Goal: Task Accomplishment & Management: Use online tool/utility

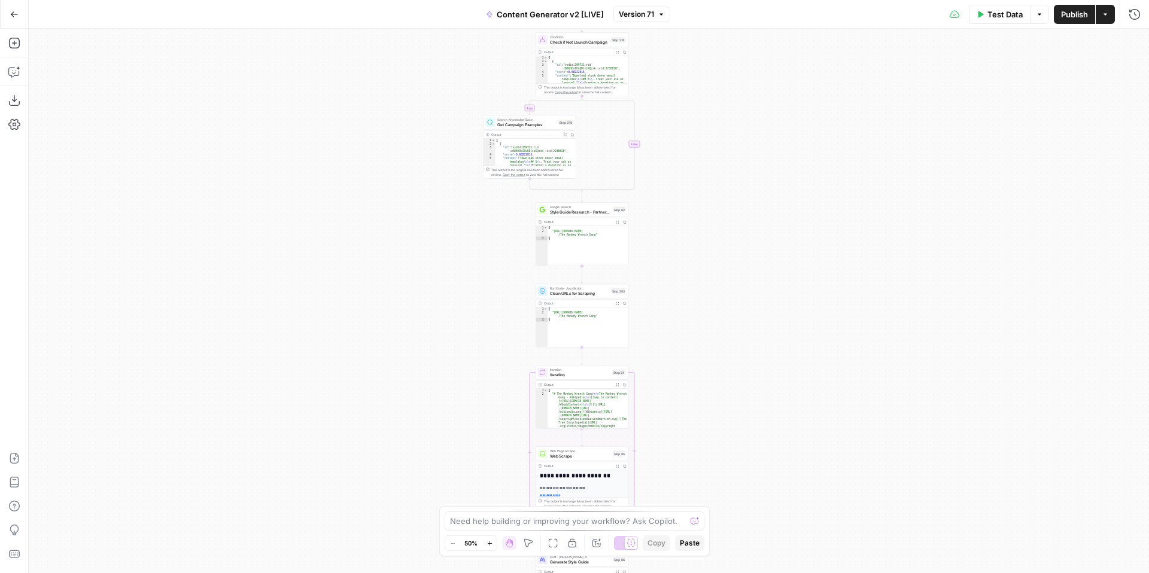
click at [489, 542] on icon "button" at bounding box center [489, 543] width 7 height 7
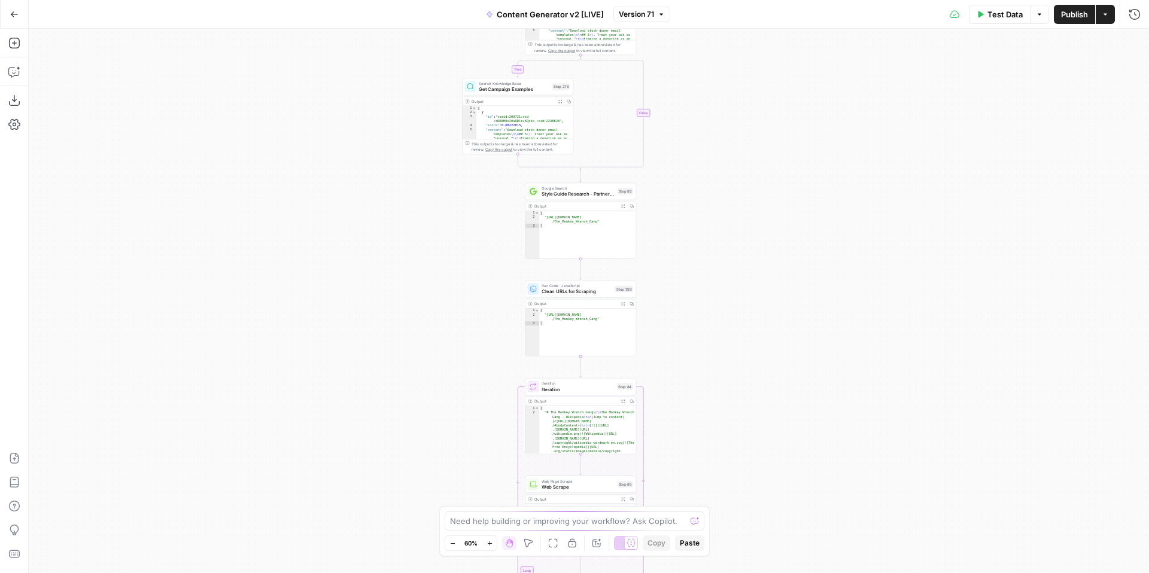
click at [489, 542] on icon "button" at bounding box center [489, 543] width 7 height 7
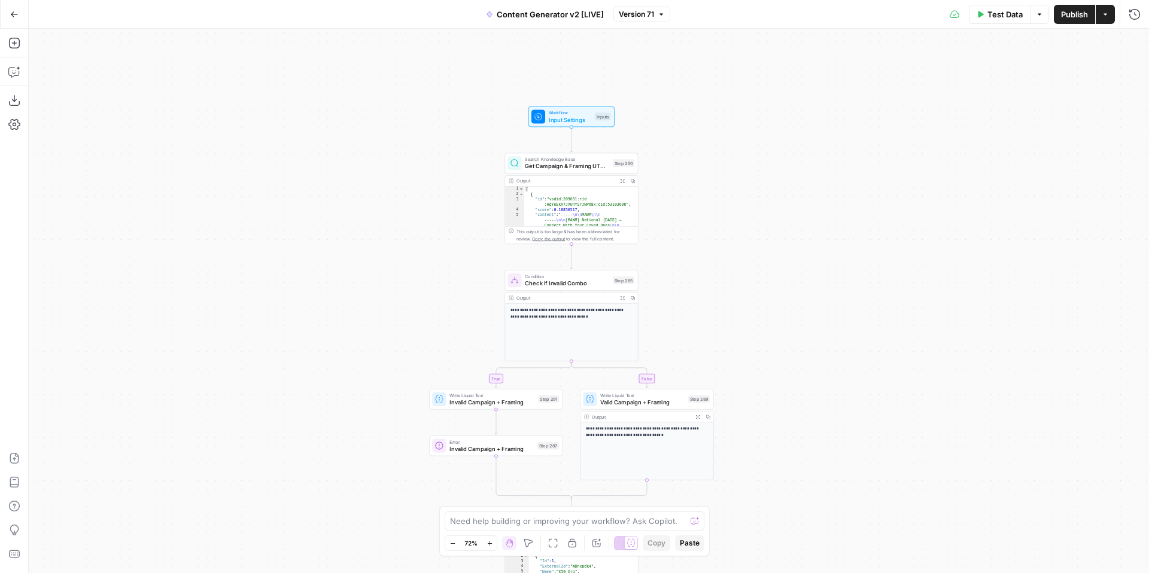
click at [494, 544] on button "Zoom In" at bounding box center [489, 543] width 14 height 14
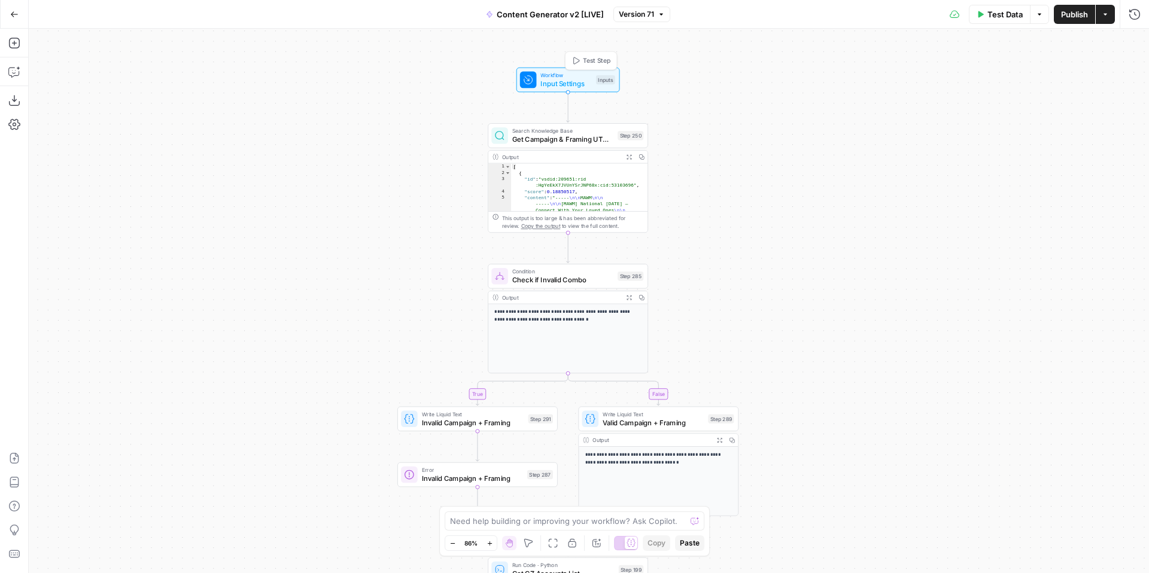
click at [552, 79] on span "Input Settings" at bounding box center [565, 83] width 51 height 10
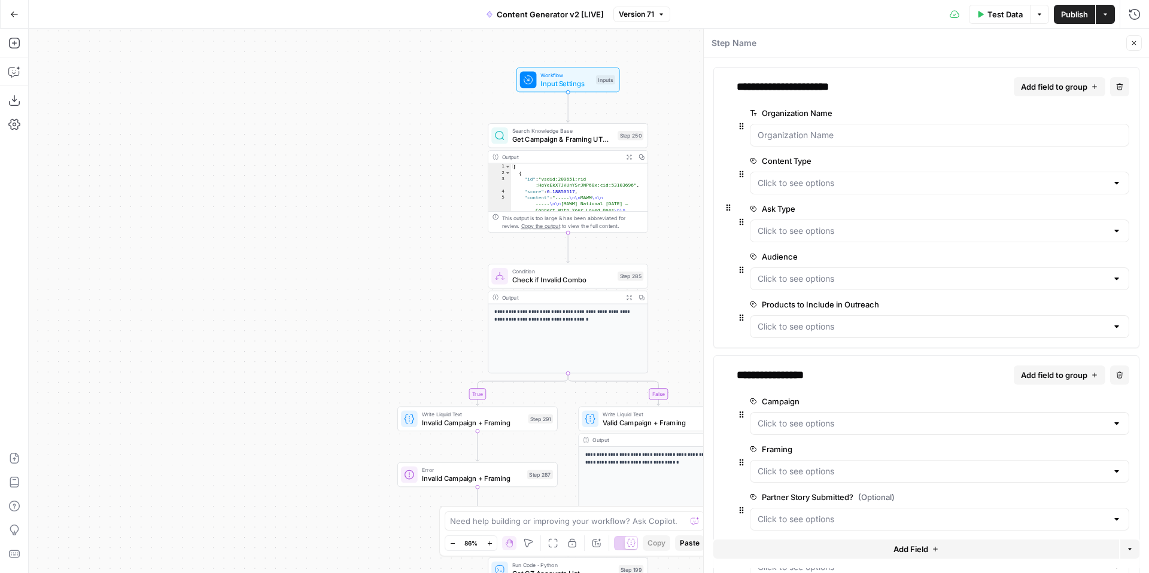
click at [1135, 42] on icon "button" at bounding box center [1133, 42] width 7 height 7
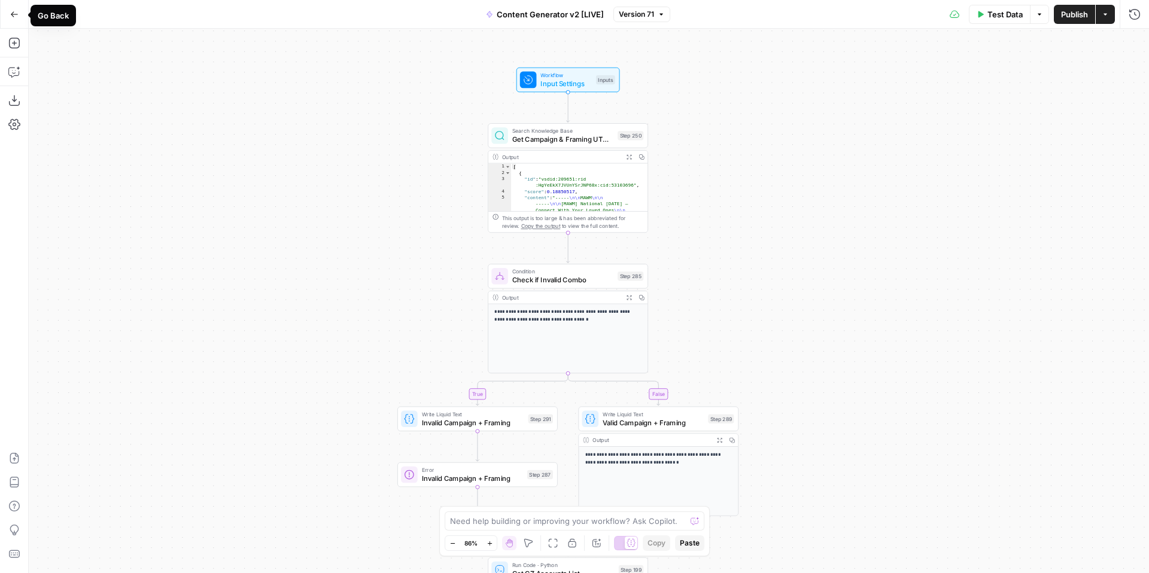
click at [15, 17] on icon "button" at bounding box center [14, 14] width 8 height 8
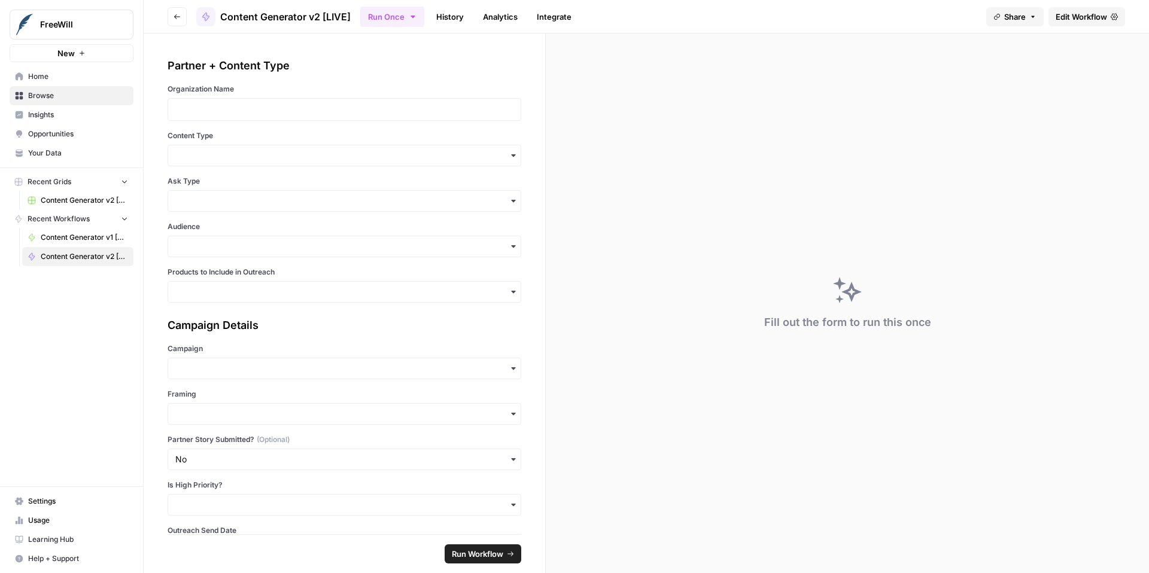
click at [1082, 13] on span "Edit Workflow" at bounding box center [1080, 17] width 51 height 12
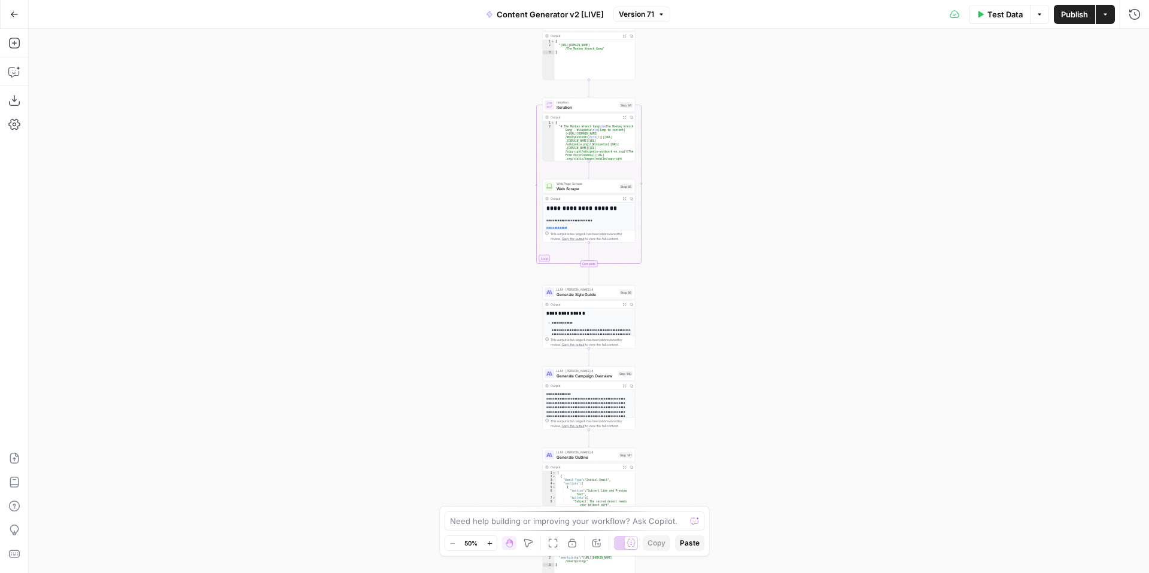
click at [488, 546] on icon "button" at bounding box center [489, 543] width 7 height 7
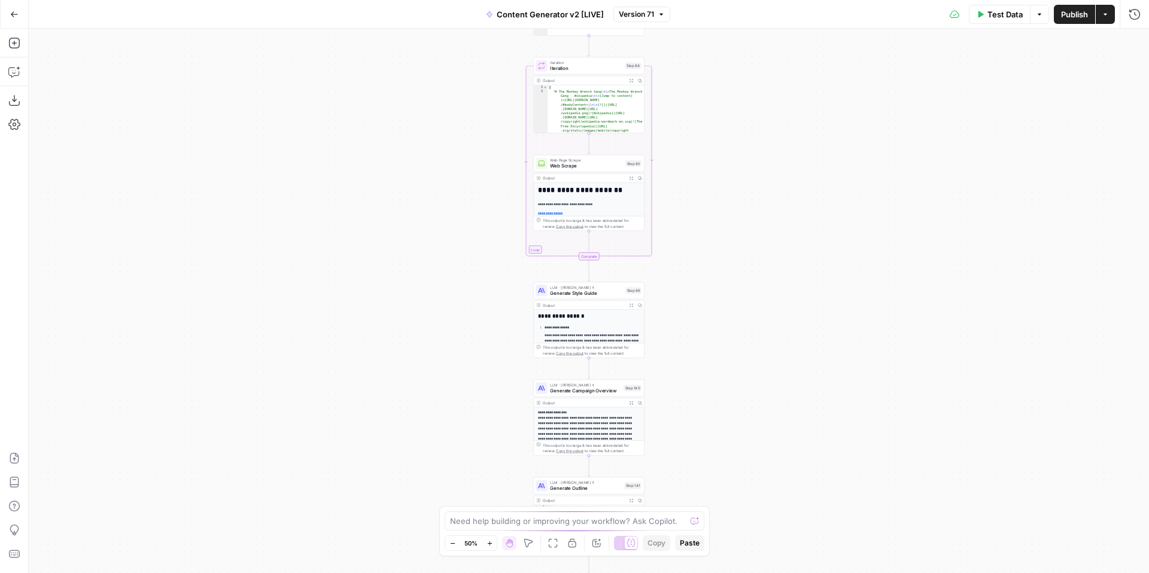
click at [488, 546] on icon "button" at bounding box center [489, 543] width 7 height 7
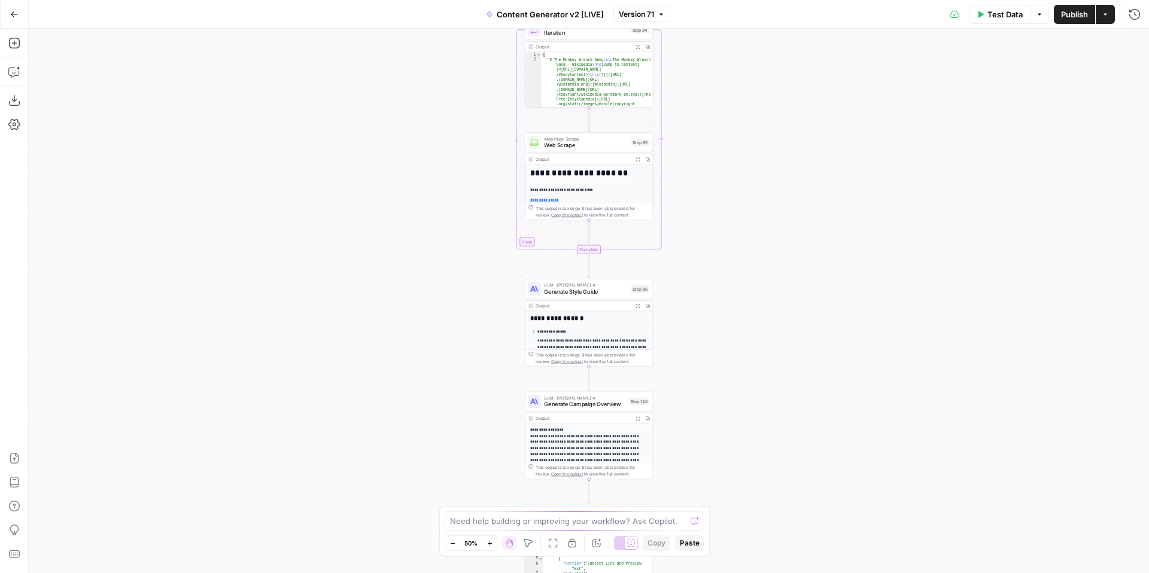
click at [488, 546] on icon "button" at bounding box center [489, 543] width 7 height 7
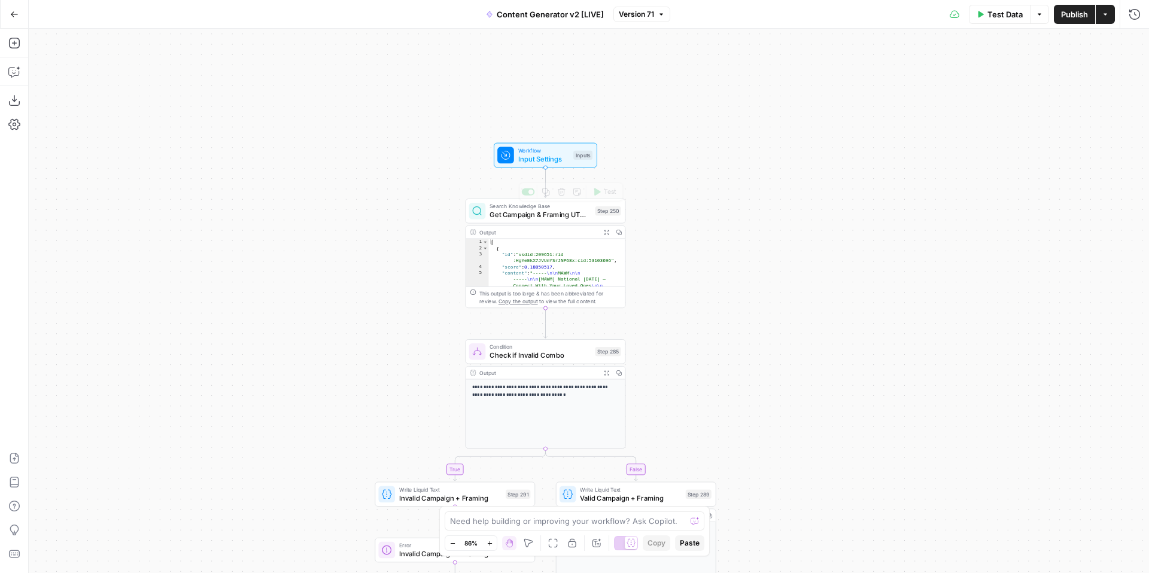
click at [528, 155] on span "Input Settings" at bounding box center [543, 159] width 51 height 10
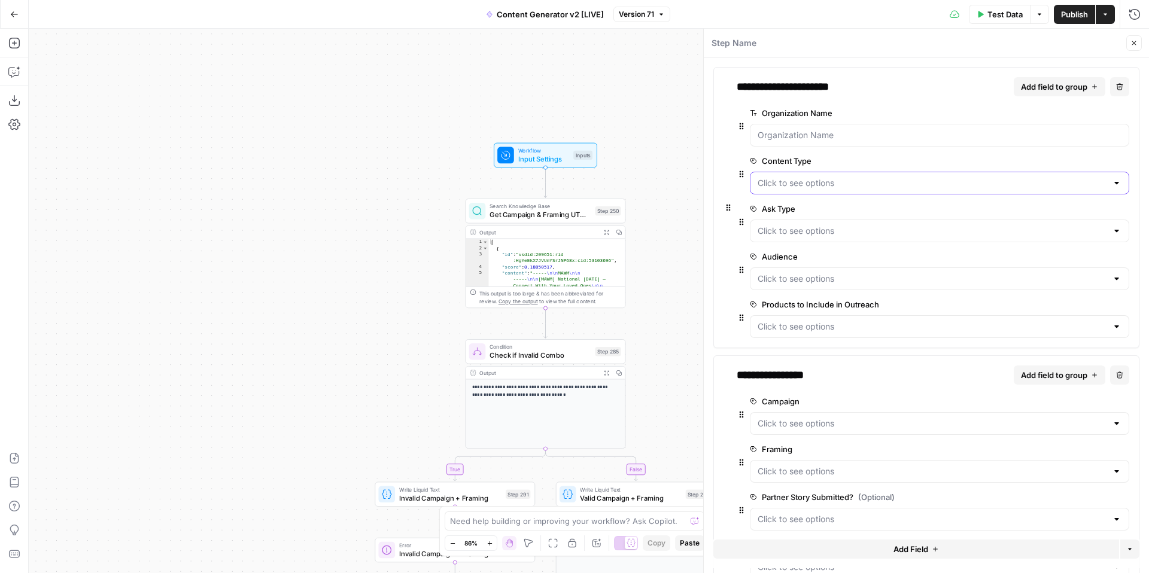
click at [854, 187] on Type "Content Type" at bounding box center [931, 183] width 349 height 12
click at [877, 159] on label "Content Type" at bounding box center [906, 161] width 312 height 12
click at [877, 177] on Type "Content Type" at bounding box center [931, 183] width 349 height 12
click at [736, 152] on div "Organization Name edit field Delete group" at bounding box center [932, 130] width 392 height 48
click at [811, 230] on Type "Ask Type" at bounding box center [931, 231] width 349 height 12
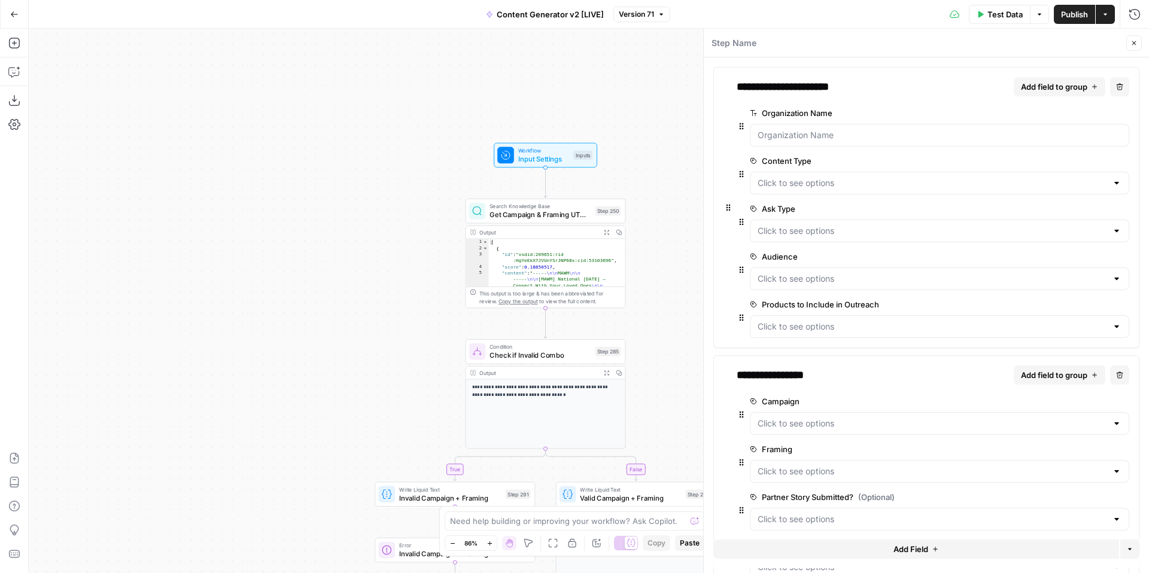
click at [728, 235] on icon "button" at bounding box center [728, 207] width 10 height 261
click at [786, 282] on input "Audience" at bounding box center [931, 279] width 349 height 12
click at [827, 205] on label "Ask Type" at bounding box center [906, 209] width 312 height 12
click at [827, 225] on Type "Ask Type" at bounding box center [931, 231] width 349 height 12
click at [731, 245] on icon "button" at bounding box center [728, 207] width 10 height 261
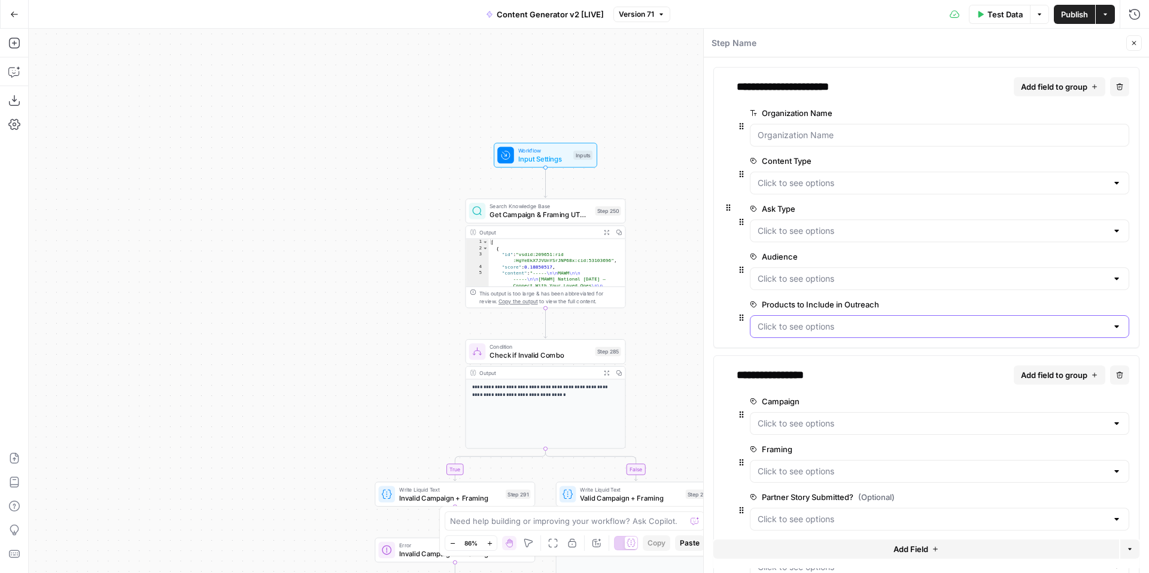
click at [796, 331] on Outreach "Products to Include in Outreach" at bounding box center [931, 327] width 349 height 12
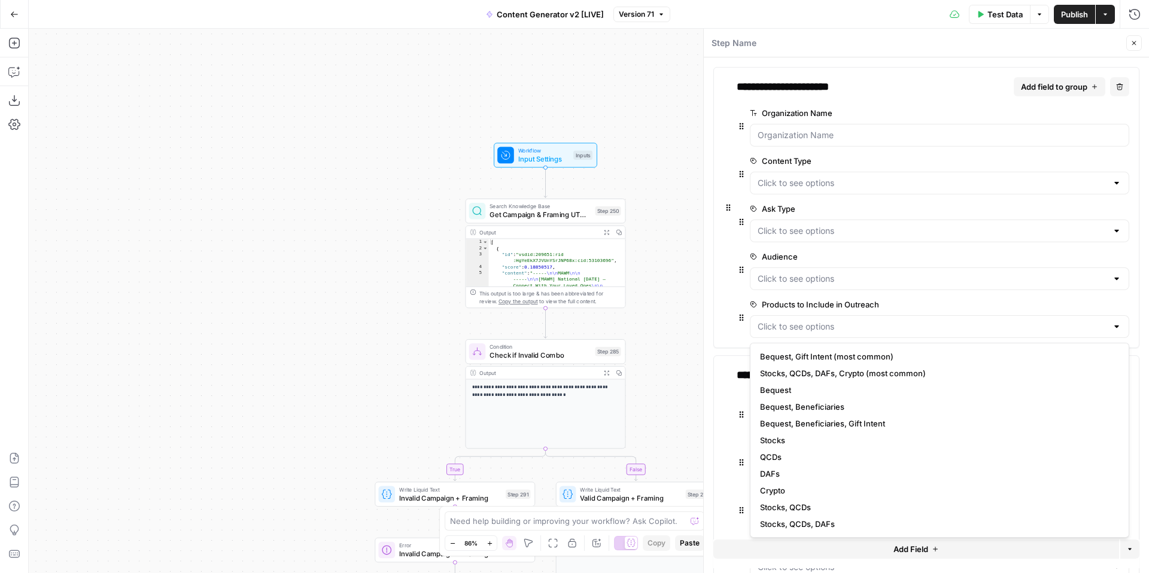
click at [739, 336] on div "Products to Include in Outreach edit field Delete group" at bounding box center [932, 317] width 392 height 41
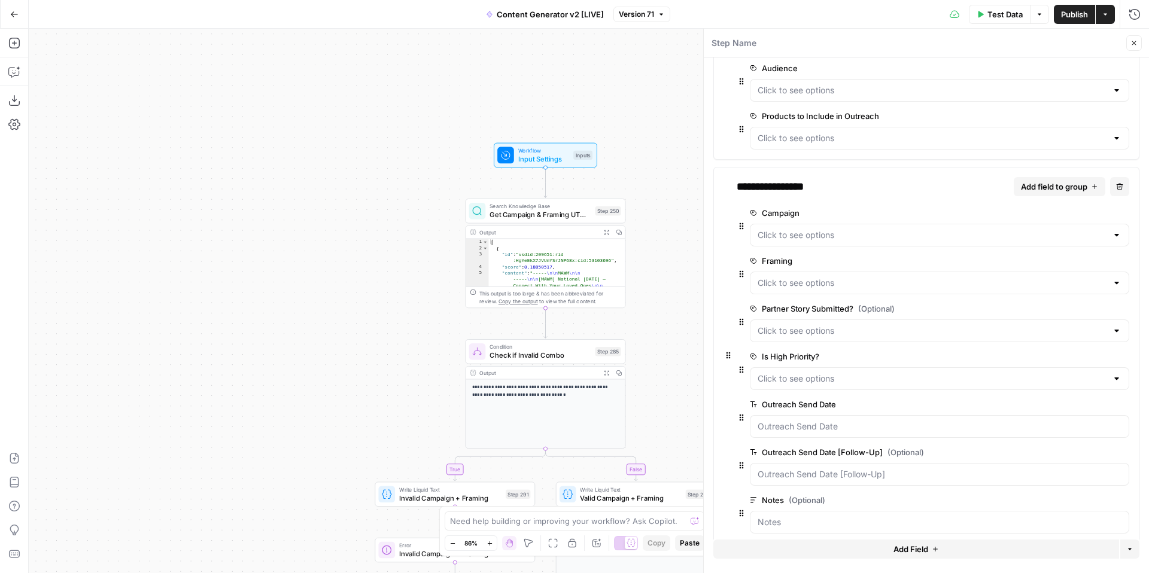
scroll to position [209, 0]
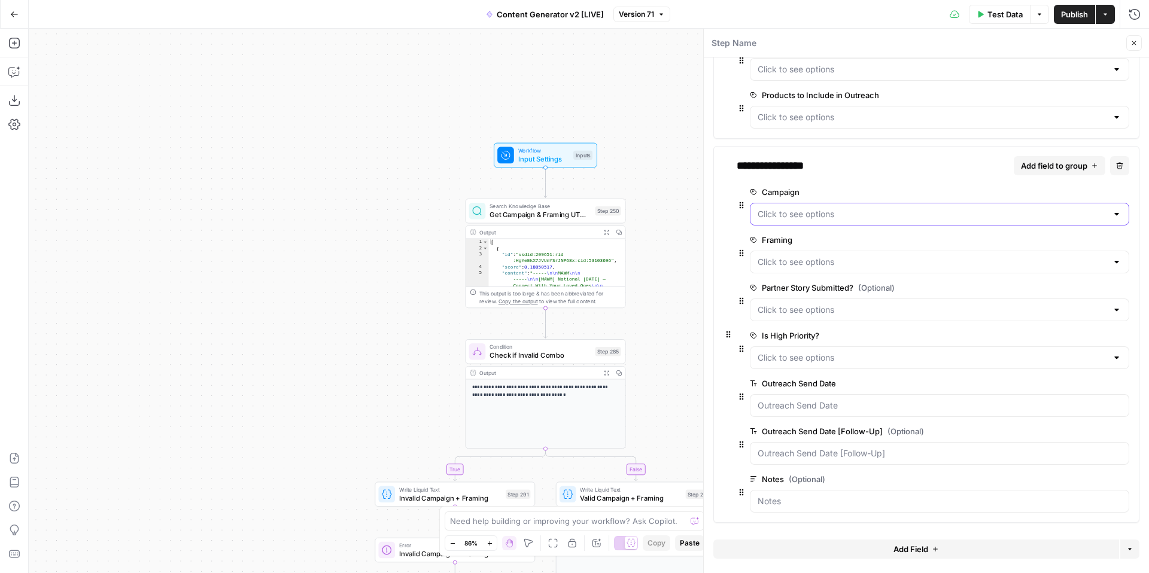
click at [813, 218] on input "Campaign" at bounding box center [931, 214] width 349 height 12
click at [840, 190] on label "Campaign" at bounding box center [906, 192] width 312 height 12
click at [840, 208] on input "Campaign" at bounding box center [931, 214] width 349 height 12
click at [838, 189] on label "Campaign" at bounding box center [906, 192] width 312 height 12
click at [838, 208] on input "Campaign" at bounding box center [931, 214] width 349 height 12
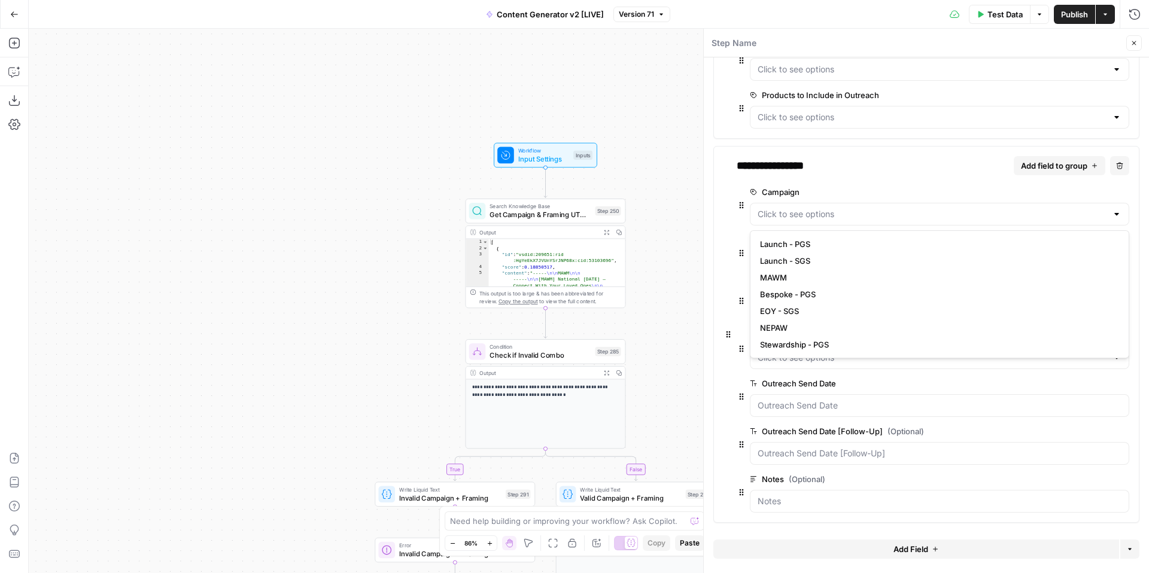
click at [729, 236] on icon "button" at bounding box center [728, 334] width 10 height 357
click at [789, 267] on input "Framing" at bounding box center [931, 262] width 349 height 12
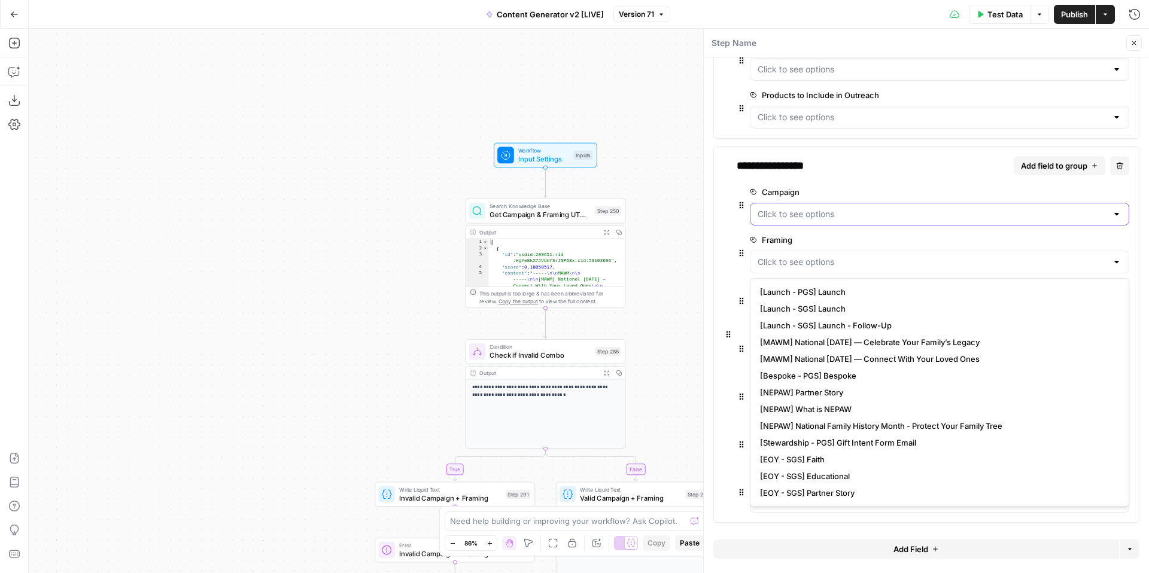
click at [802, 212] on input "Campaign" at bounding box center [931, 214] width 349 height 12
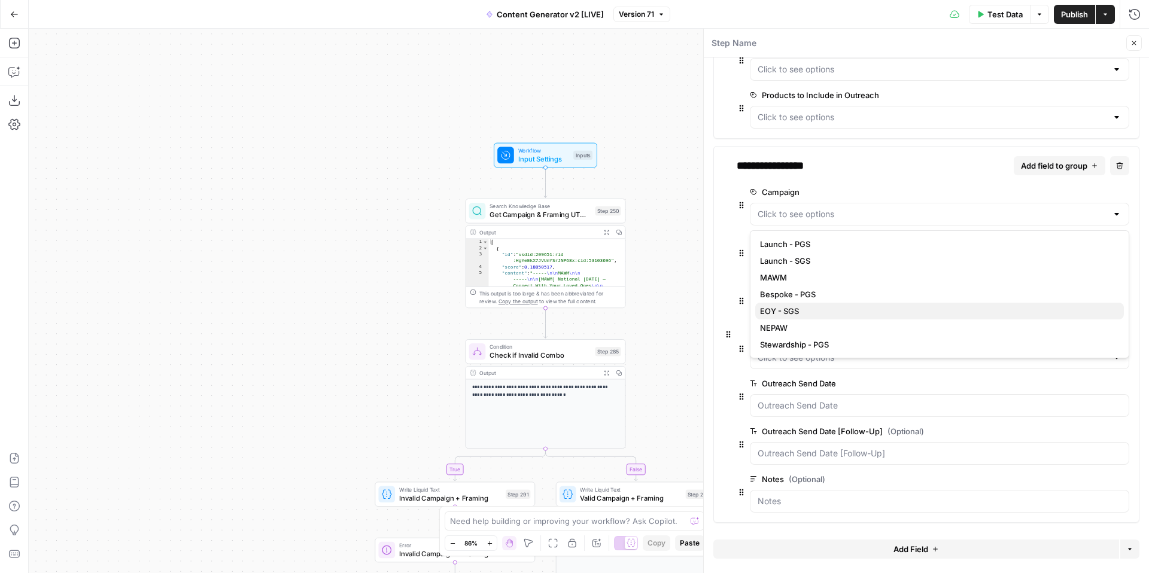
click at [815, 312] on span "EOY - SGS" at bounding box center [937, 311] width 354 height 12
click at [807, 260] on input "Framing" at bounding box center [931, 262] width 349 height 12
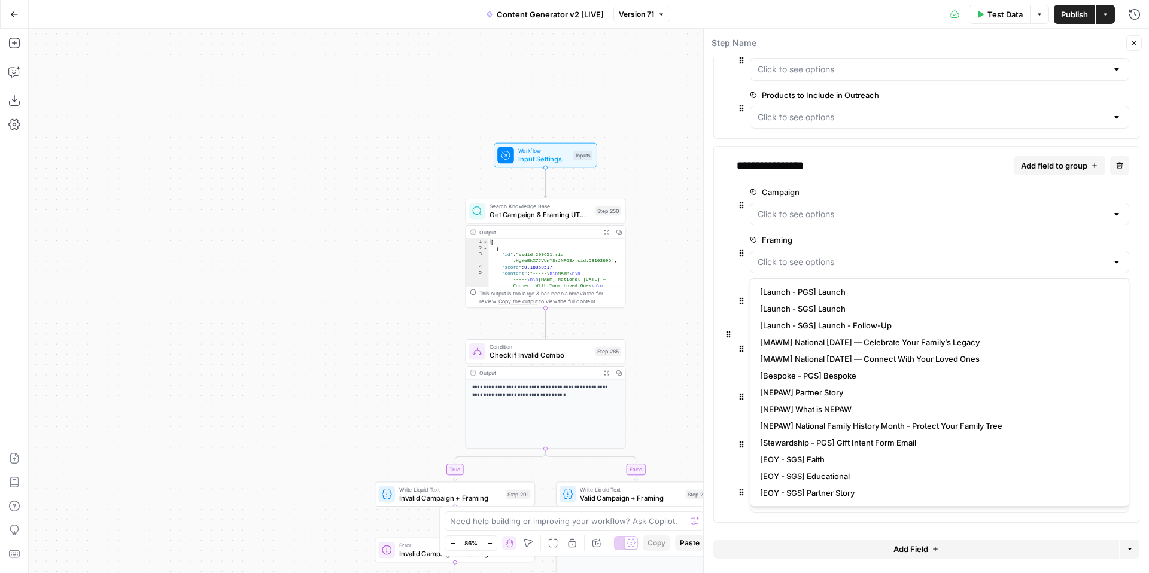
click at [725, 278] on icon "button" at bounding box center [728, 334] width 10 height 357
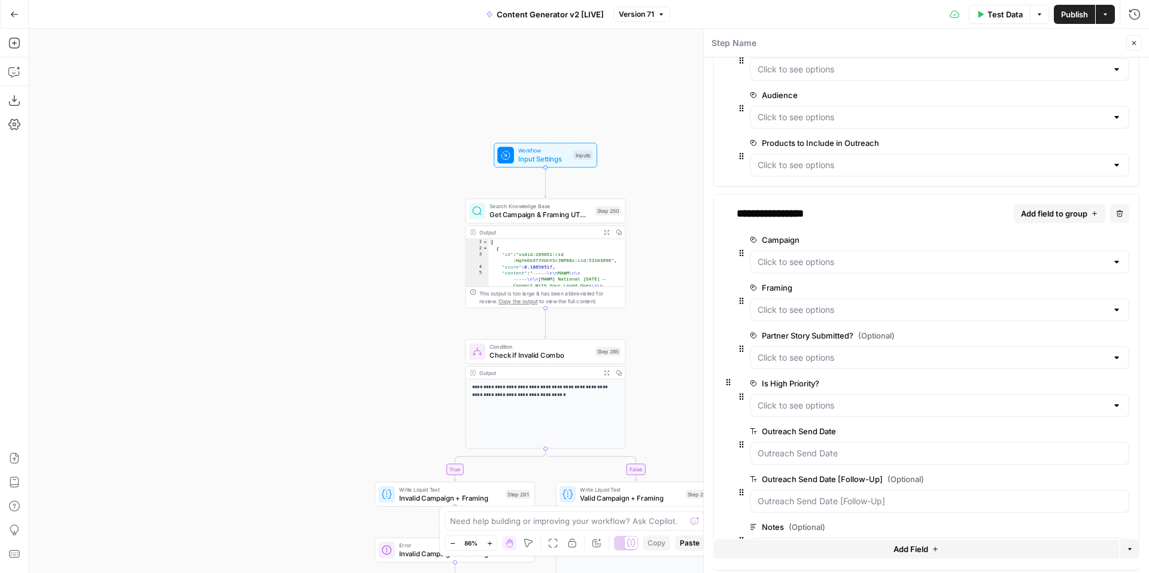
scroll to position [168, 0]
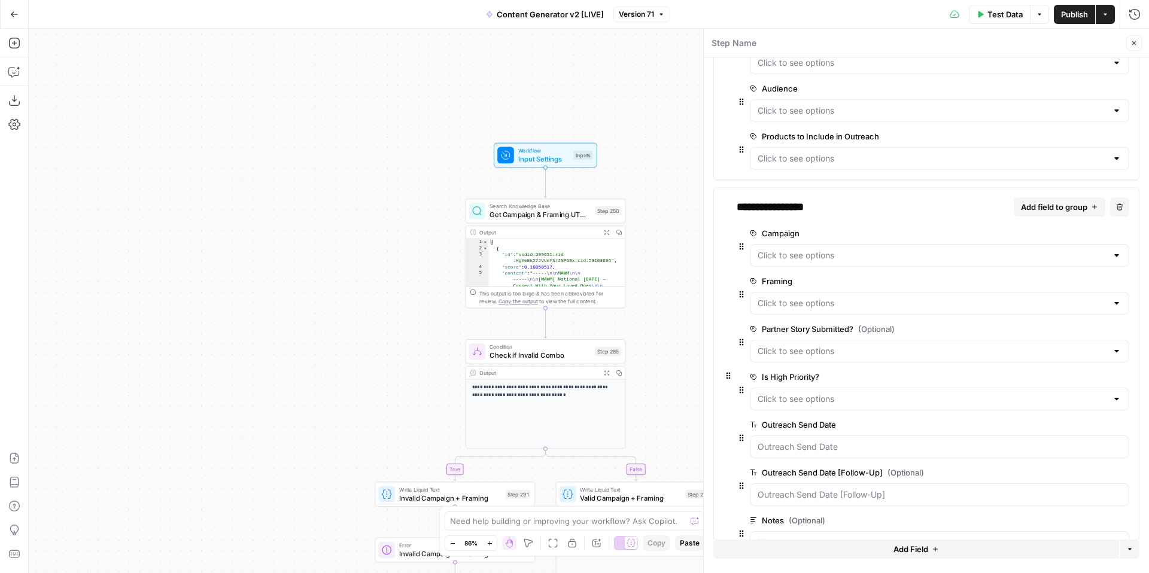
click at [1134, 42] on icon "button" at bounding box center [1133, 42] width 7 height 7
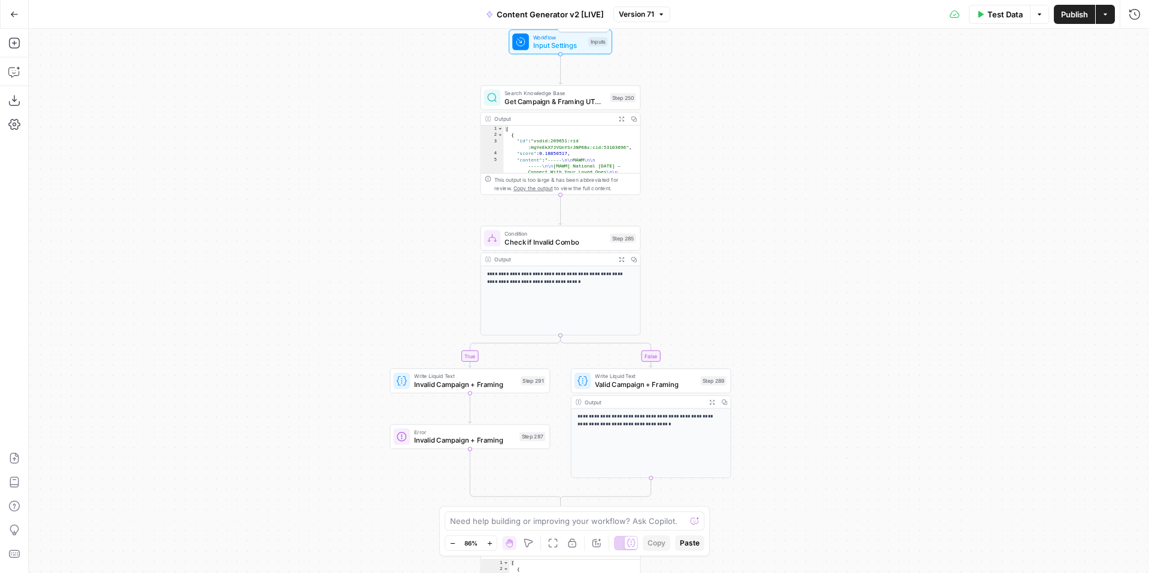
click at [543, 44] on span "Input Settings" at bounding box center [558, 45] width 51 height 10
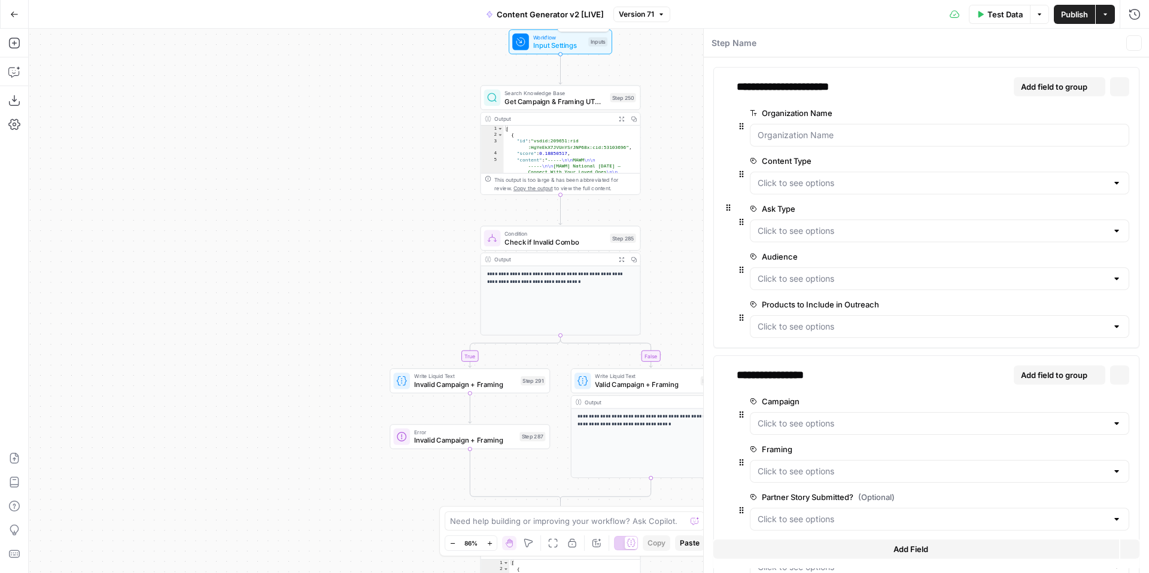
click at [543, 42] on span "Input Settings" at bounding box center [558, 45] width 51 height 10
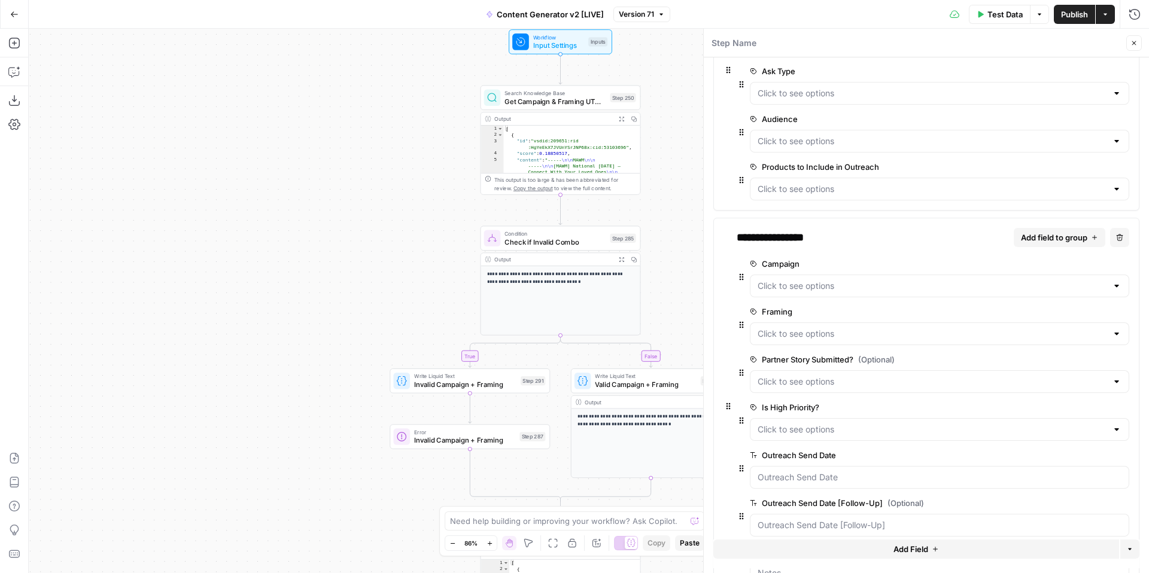
scroll to position [148, 0]
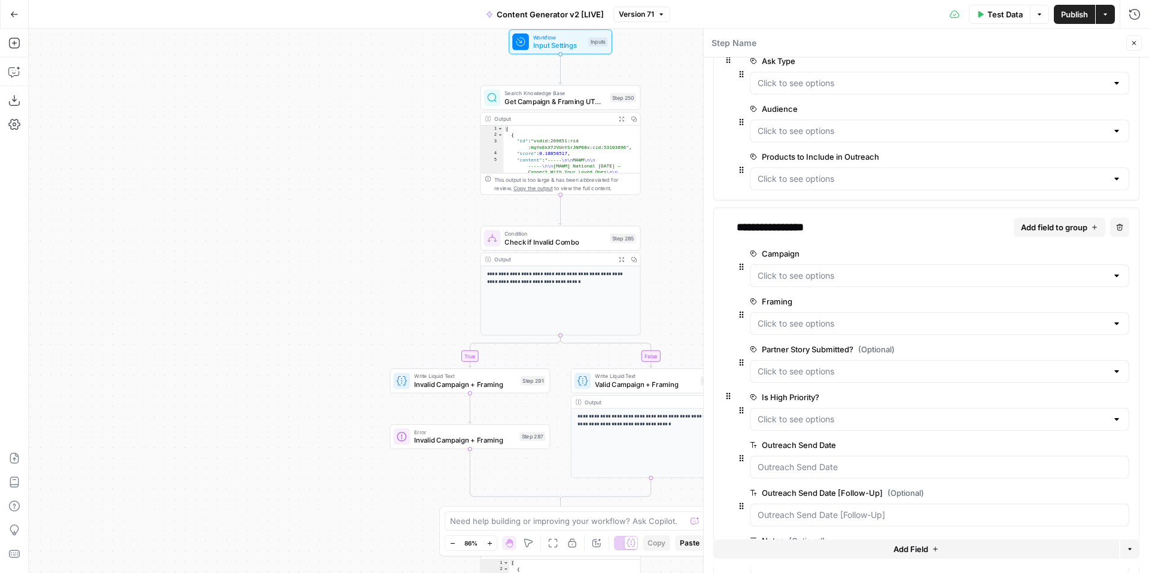
click at [827, 284] on div at bounding box center [939, 275] width 379 height 23
click at [1136, 41] on icon "button" at bounding box center [1133, 42] width 7 height 7
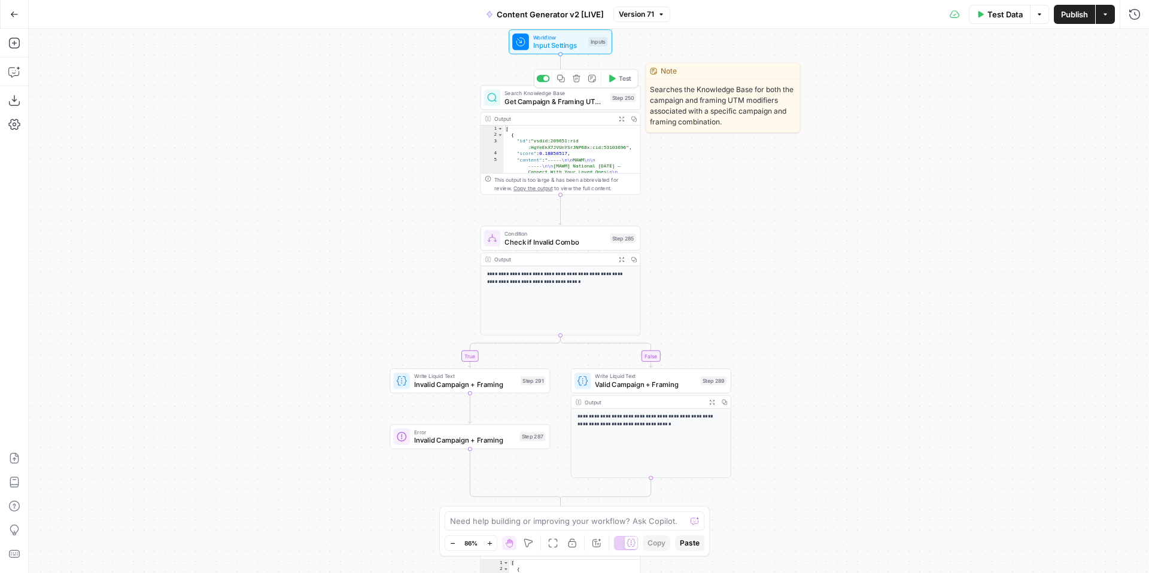
click at [522, 98] on span "Get Campaign & Framing UTM modifiers" at bounding box center [554, 101] width 101 height 10
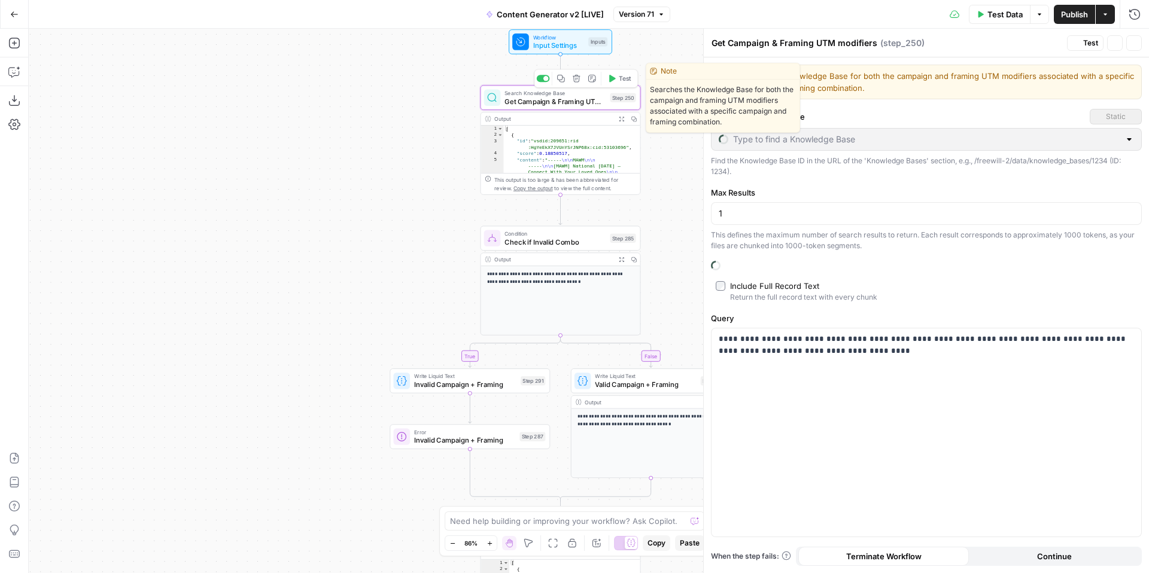
type input "Content Generator"
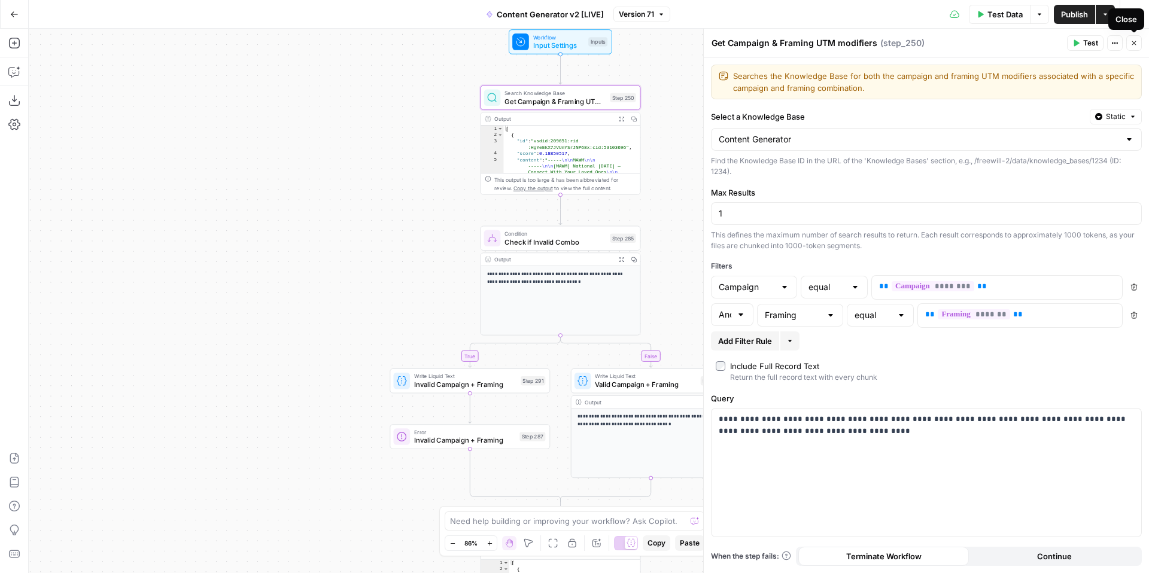
click at [1132, 45] on icon "button" at bounding box center [1134, 43] width 4 height 4
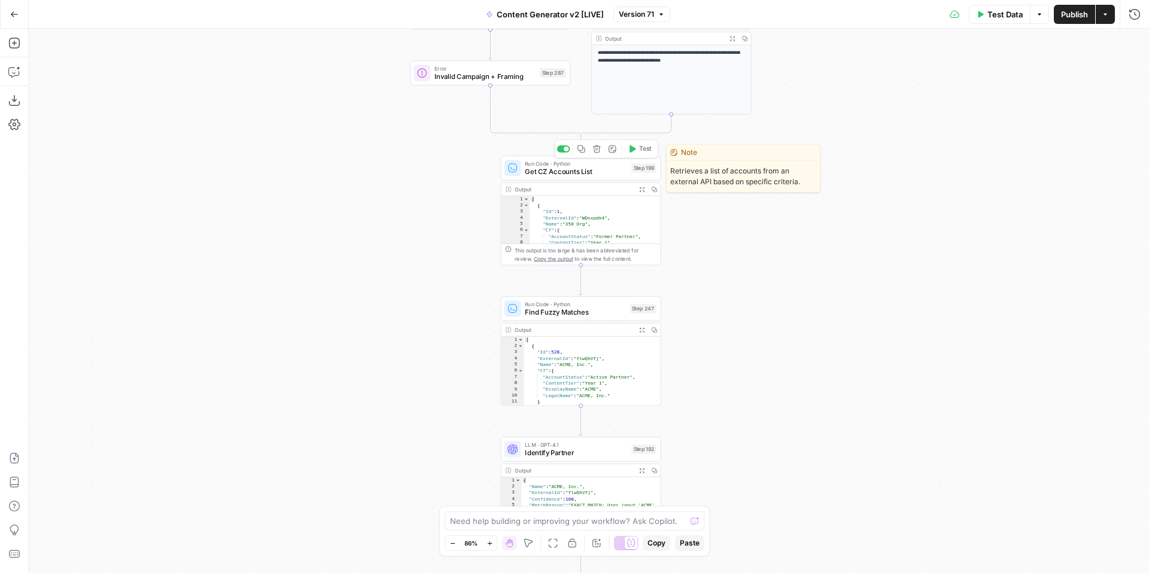
click at [545, 171] on span "Get CZ Accounts List" at bounding box center [576, 171] width 102 height 10
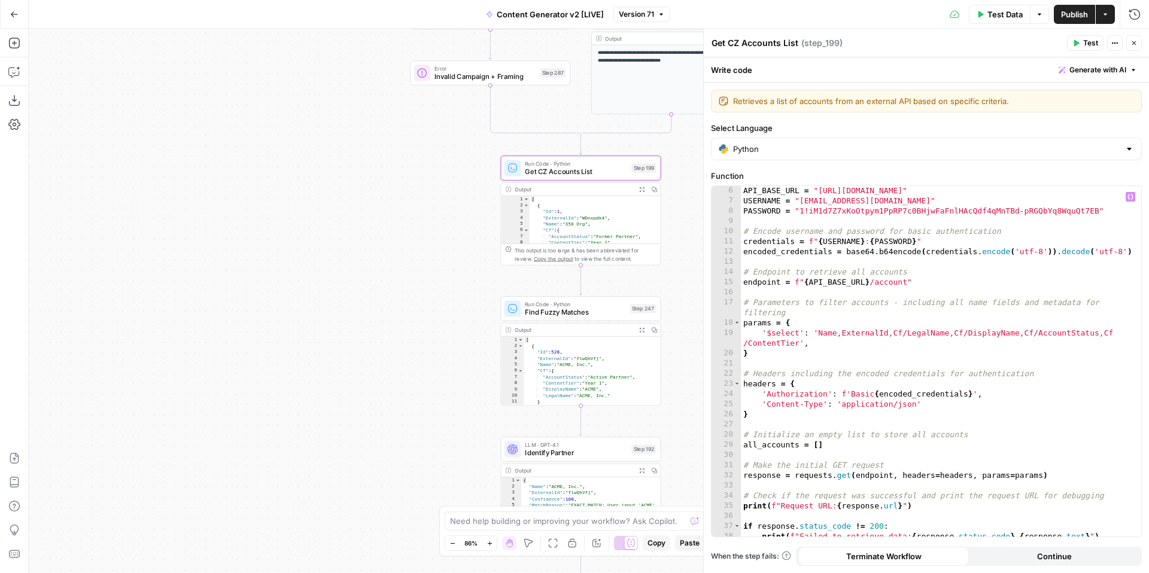
scroll to position [54, 0]
click at [1131, 44] on icon "button" at bounding box center [1133, 42] width 7 height 7
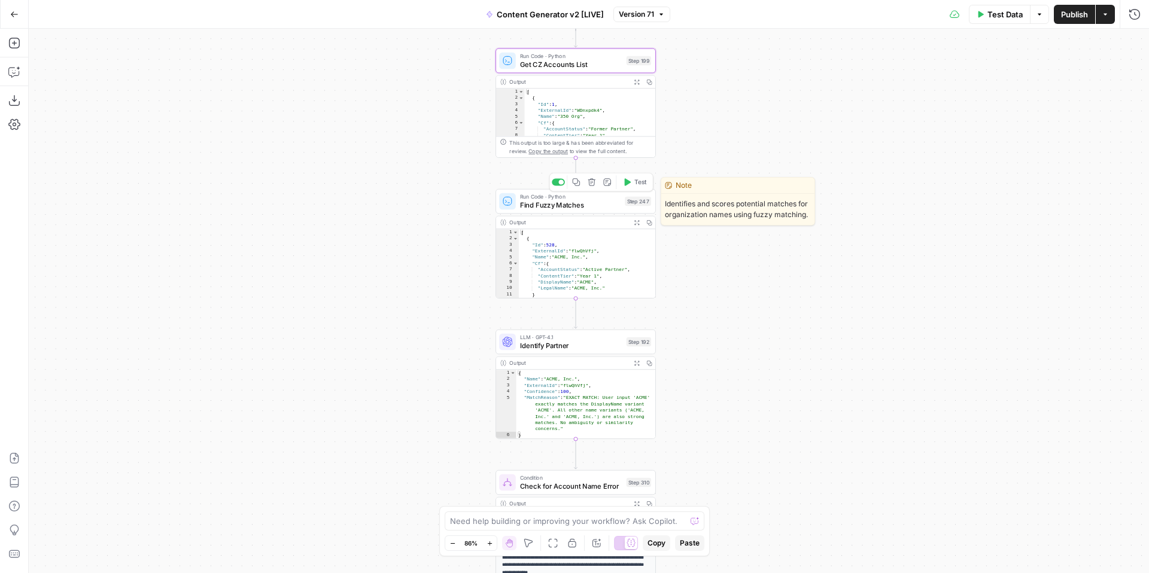
click at [570, 206] on span "Find Fuzzy Matches" at bounding box center [570, 205] width 101 height 10
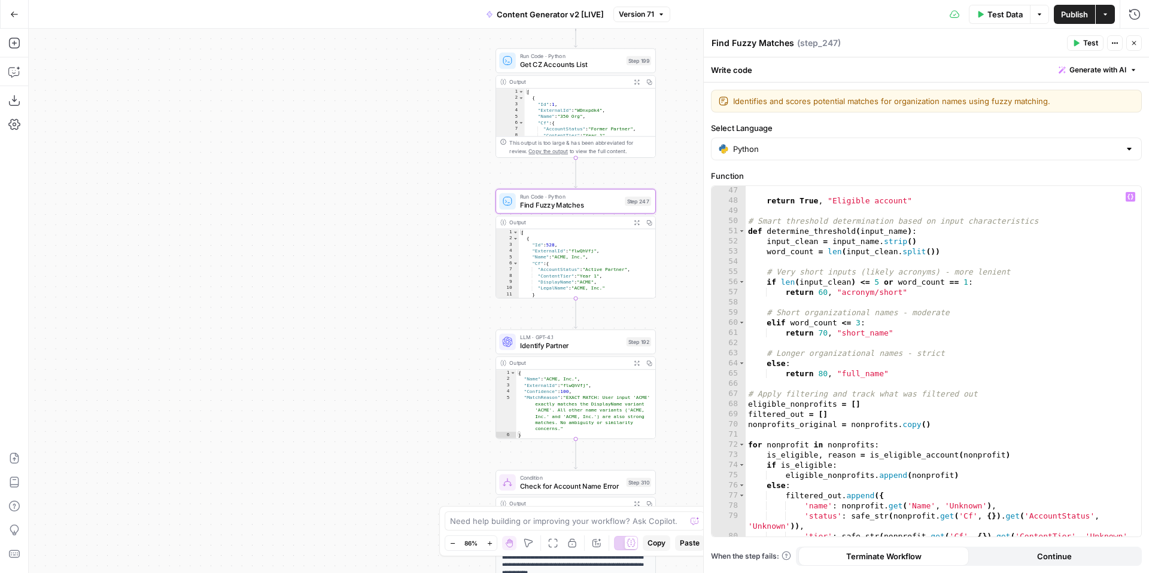
scroll to position [509, 0]
type textarea "**********"
drag, startPoint x: 819, startPoint y: 374, endPoint x: 826, endPoint y: 374, distance: 7.2
click at [826, 374] on div "return True , "Eligible account" # Smart threshold determination based on input…" at bounding box center [942, 375] width 395 height 381
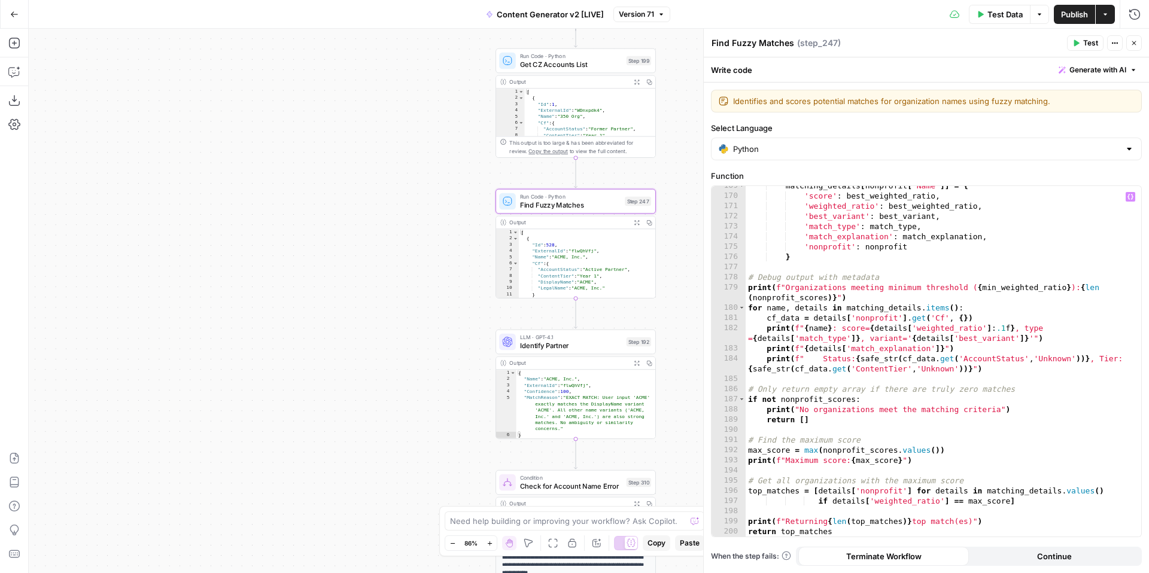
scroll to position [1826, 0]
click at [1132, 45] on icon "button" at bounding box center [1133, 42] width 7 height 7
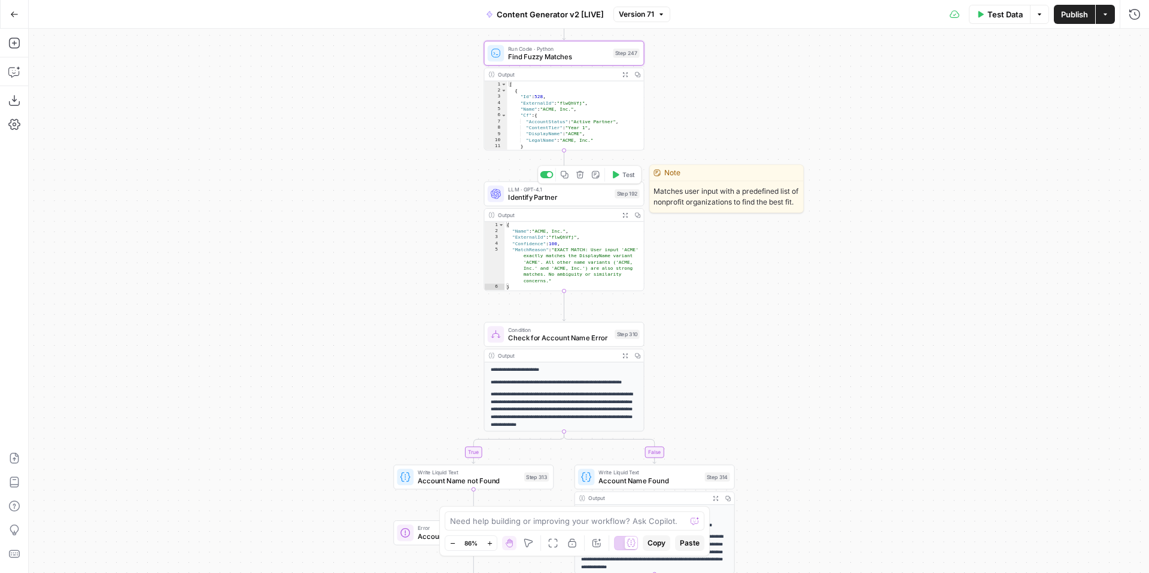
click at [558, 199] on span "Identify Partner" at bounding box center [559, 197] width 102 height 10
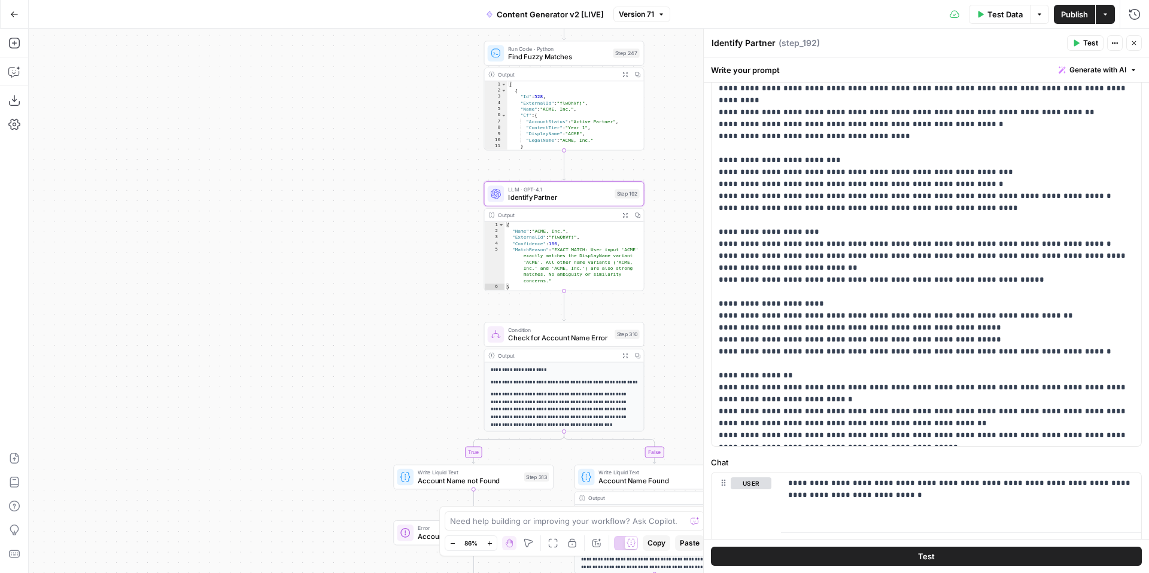
scroll to position [281, 0]
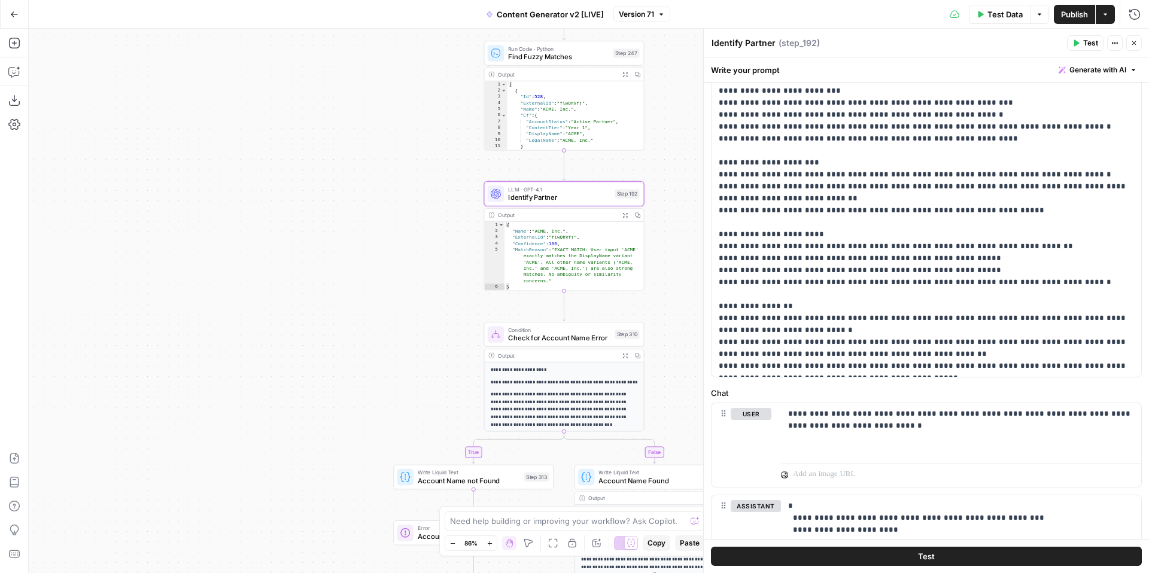
click at [1136, 44] on icon "button" at bounding box center [1133, 42] width 7 height 7
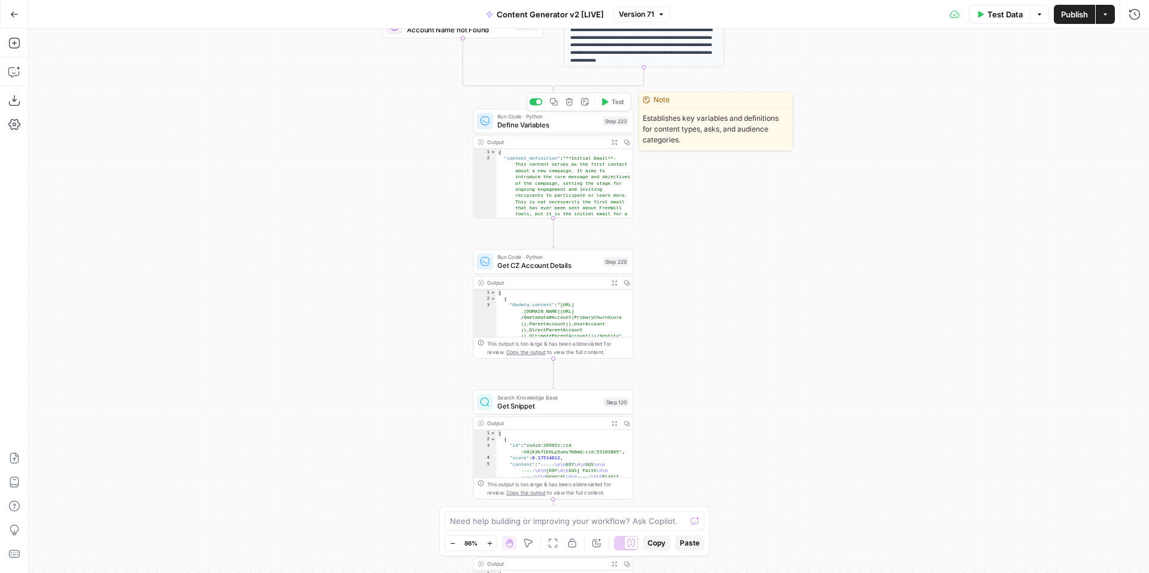
click at [518, 125] on span "Define Variables" at bounding box center [547, 125] width 101 height 10
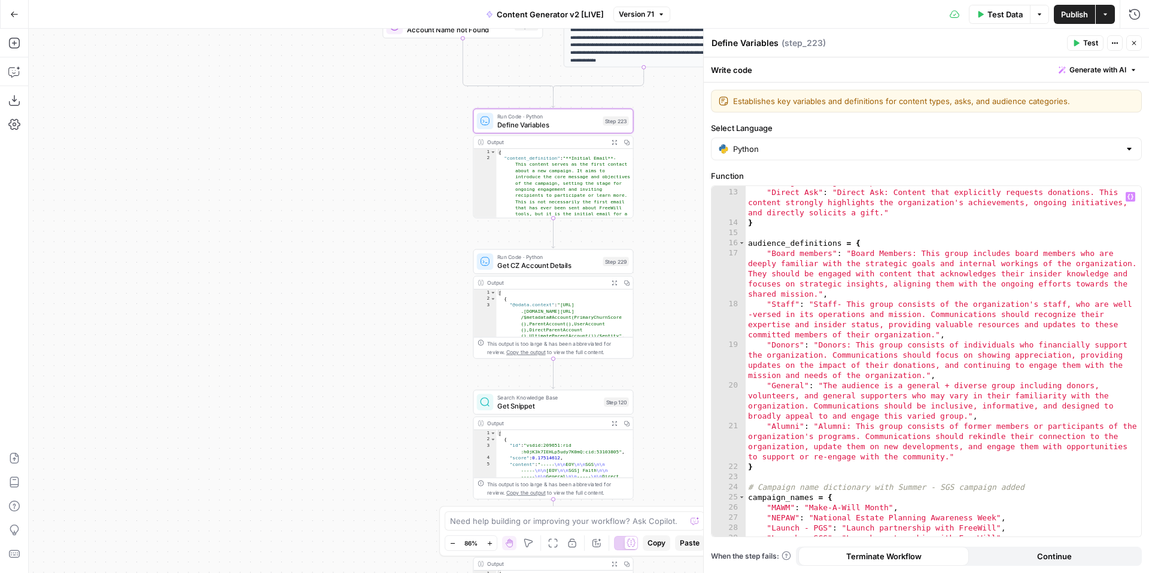
scroll to position [385, 0]
click at [1137, 42] on icon "button" at bounding box center [1133, 42] width 7 height 7
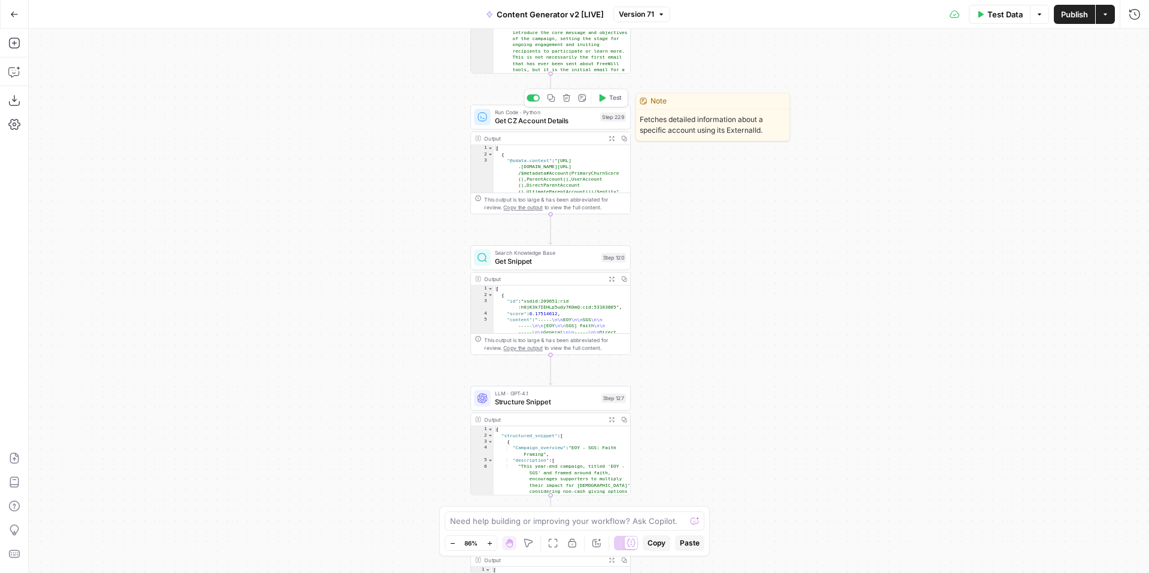
click at [520, 120] on span "Get CZ Account Details" at bounding box center [545, 120] width 101 height 10
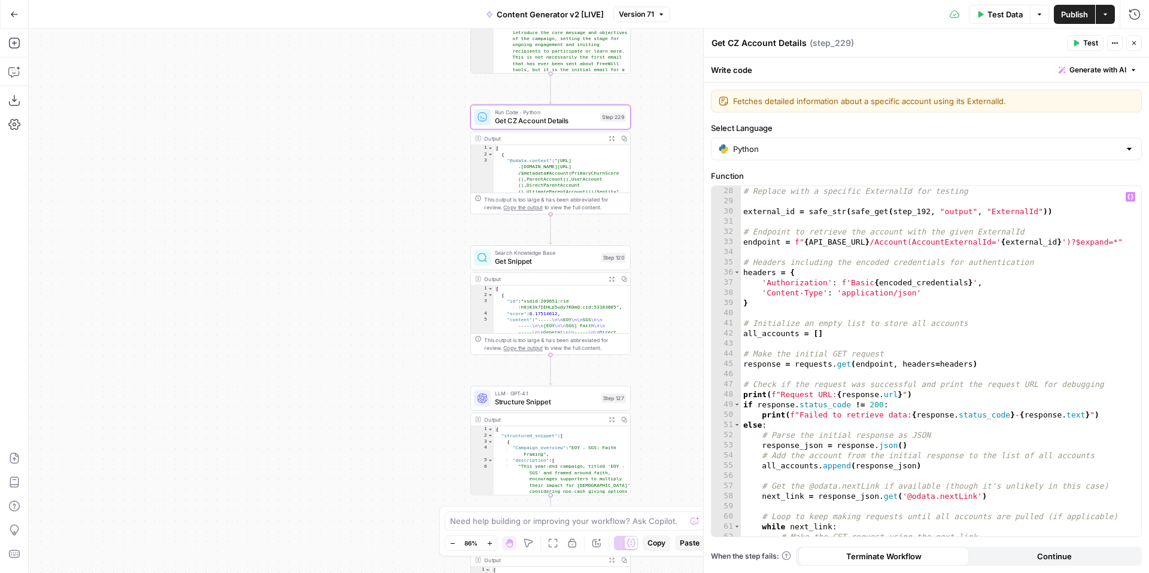
scroll to position [285, 0]
click at [1136, 44] on icon "button" at bounding box center [1133, 42] width 7 height 7
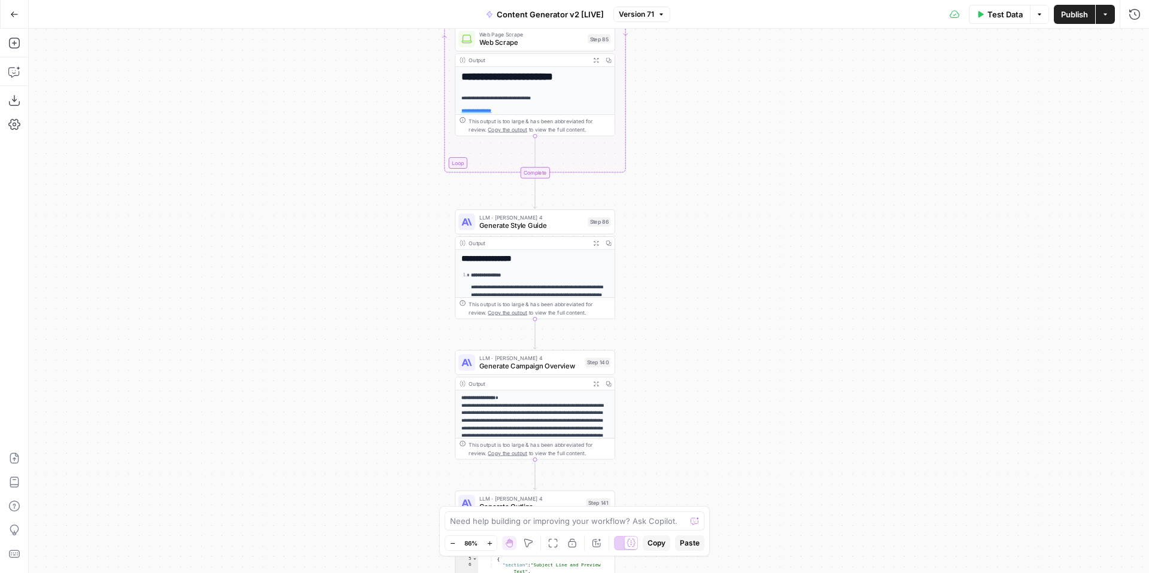
click at [538, 275] on p "**********" at bounding box center [540, 276] width 138 height 8
click at [542, 221] on span "Generate Style Guide" at bounding box center [531, 225] width 105 height 10
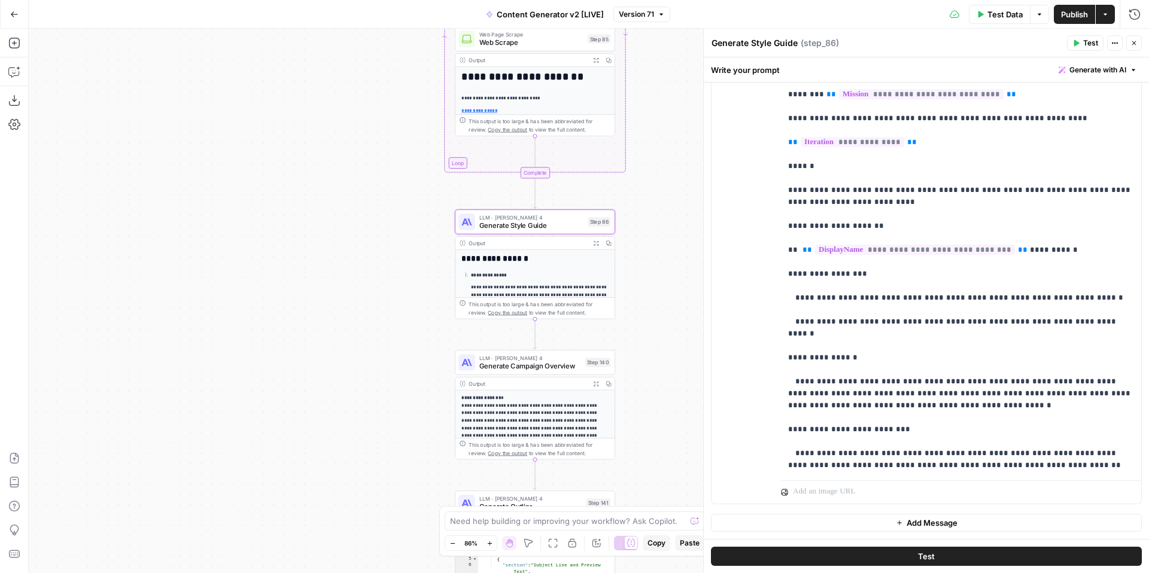
scroll to position [0, 0]
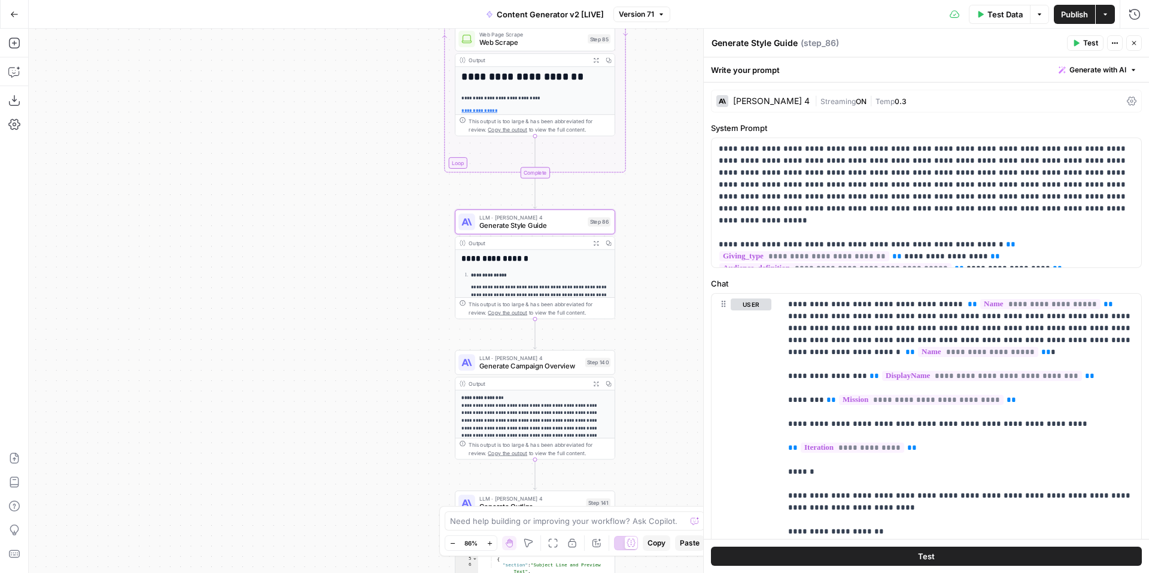
click at [595, 242] on icon "button" at bounding box center [596, 244] width 6 height 6
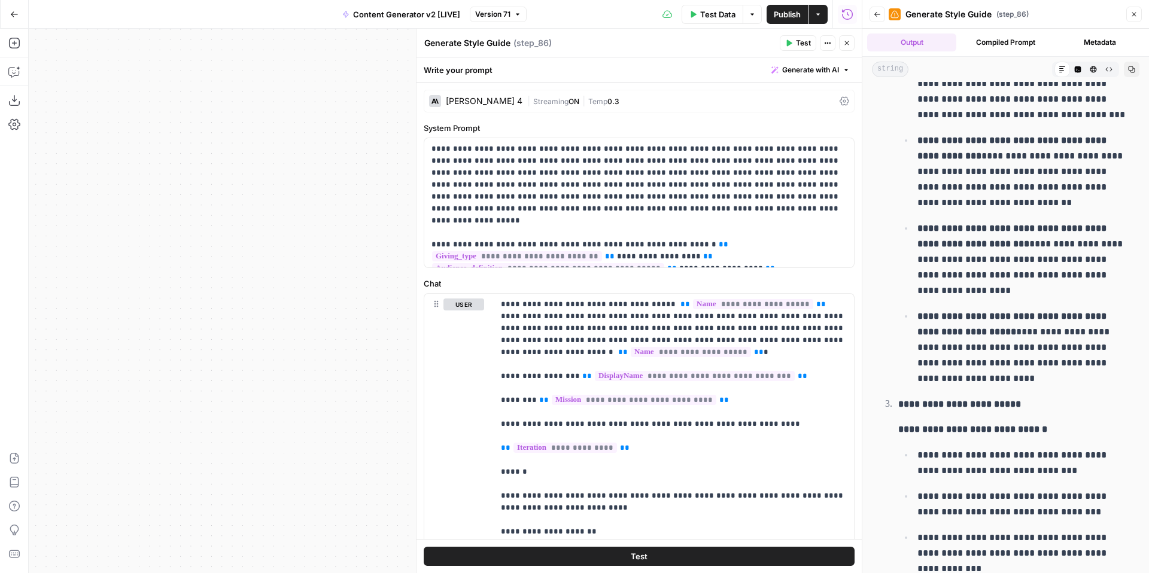
scroll to position [500, 0]
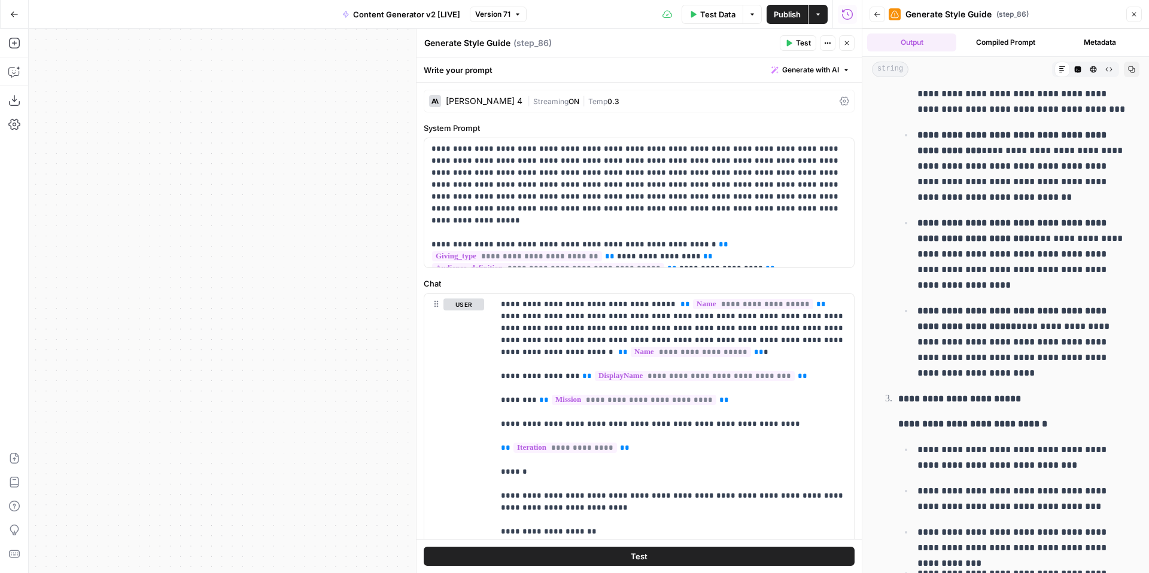
click at [1136, 15] on icon "button" at bounding box center [1133, 14] width 7 height 7
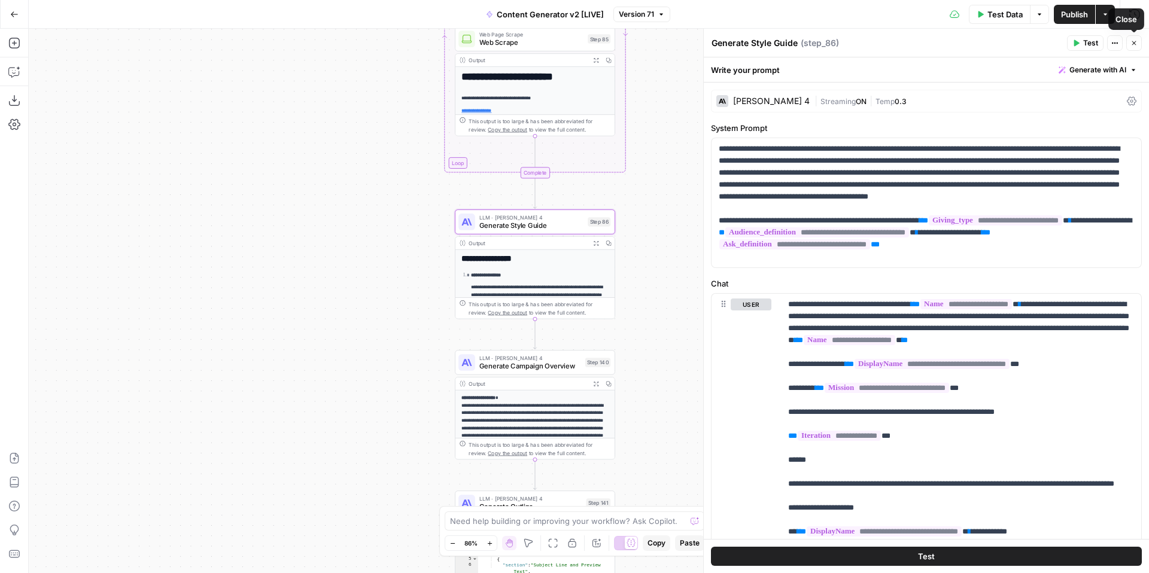
click at [1132, 48] on button "Close" at bounding box center [1134, 43] width 16 height 16
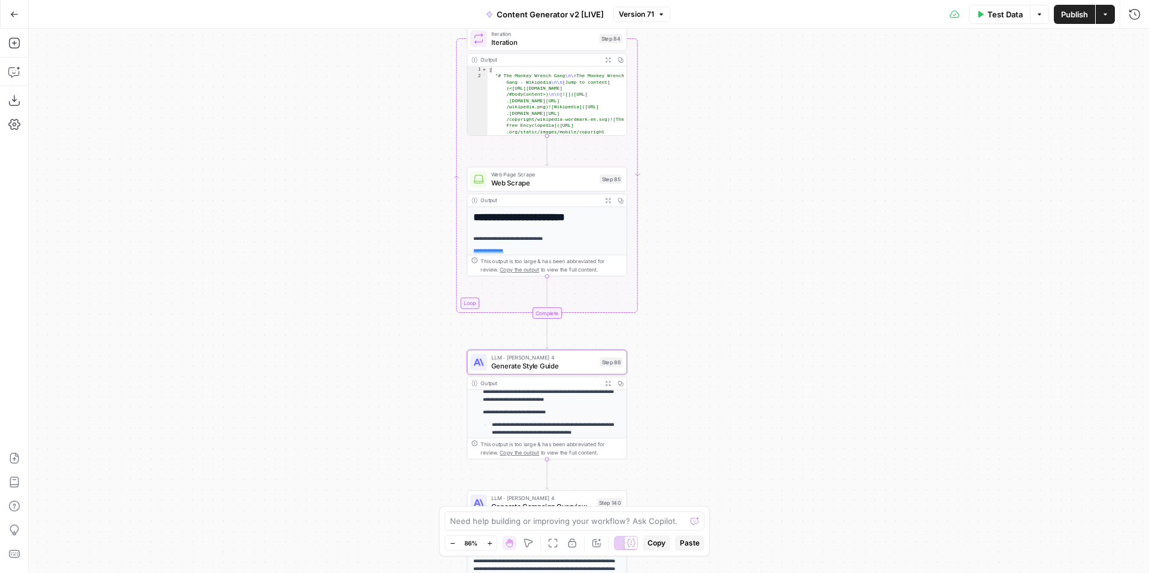
scroll to position [62, 0]
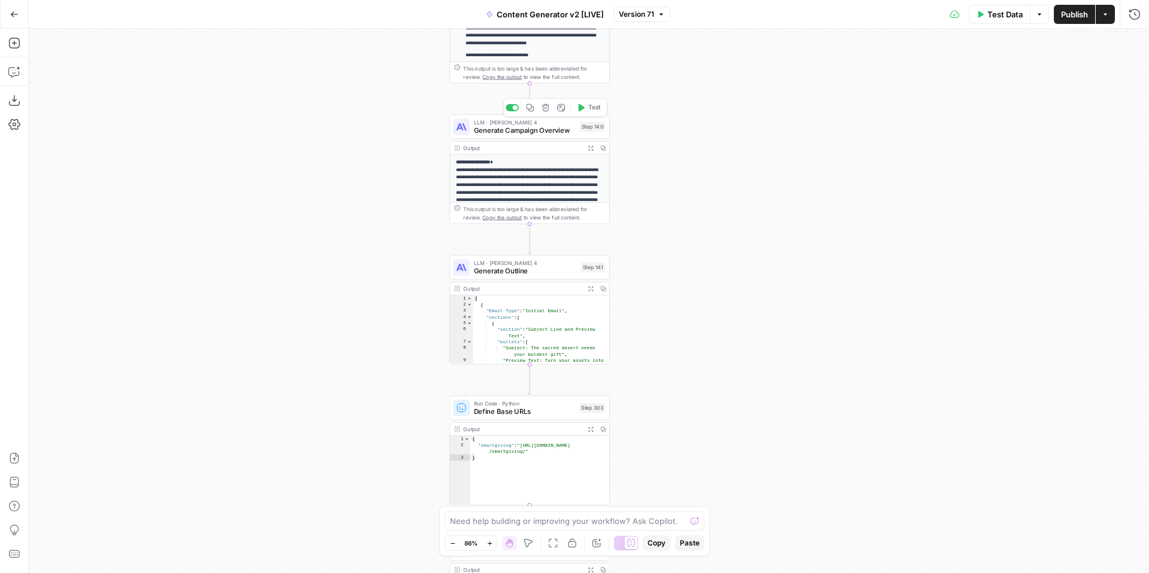
click at [512, 129] on span "Generate Campaign Overview" at bounding box center [525, 130] width 102 height 10
click at [523, 127] on span "Generate Campaign Overview" at bounding box center [525, 130] width 102 height 10
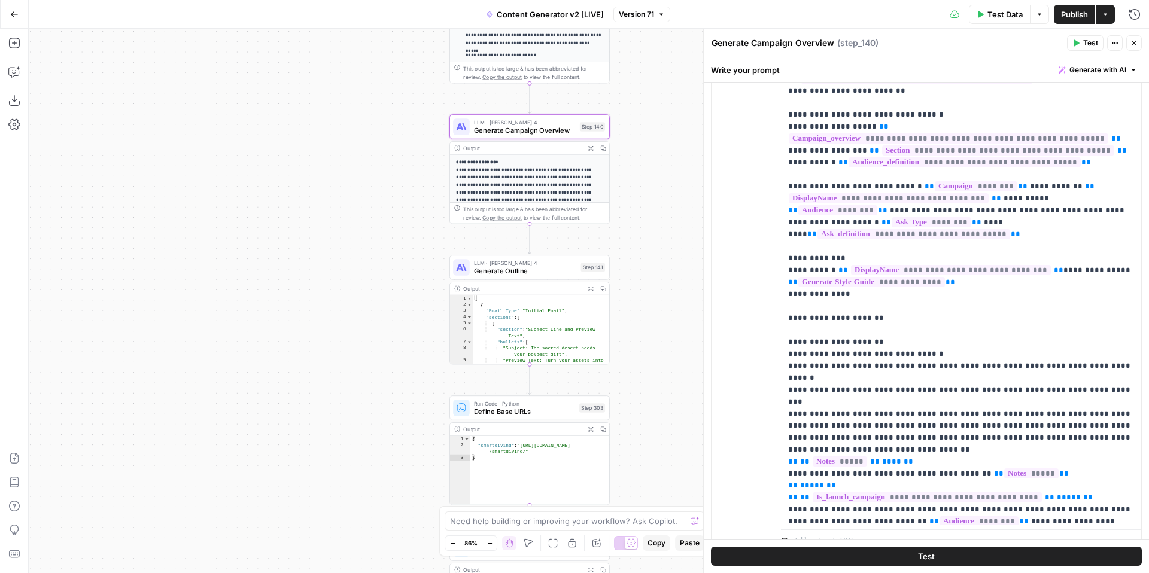
scroll to position [0, 0]
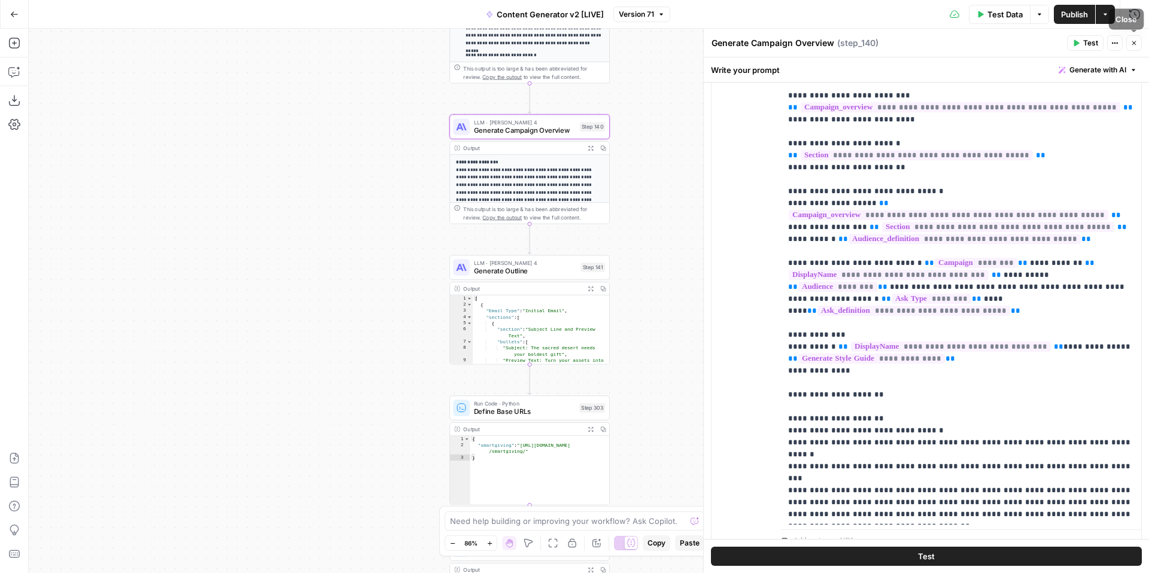
click at [1132, 43] on icon "button" at bounding box center [1133, 42] width 7 height 7
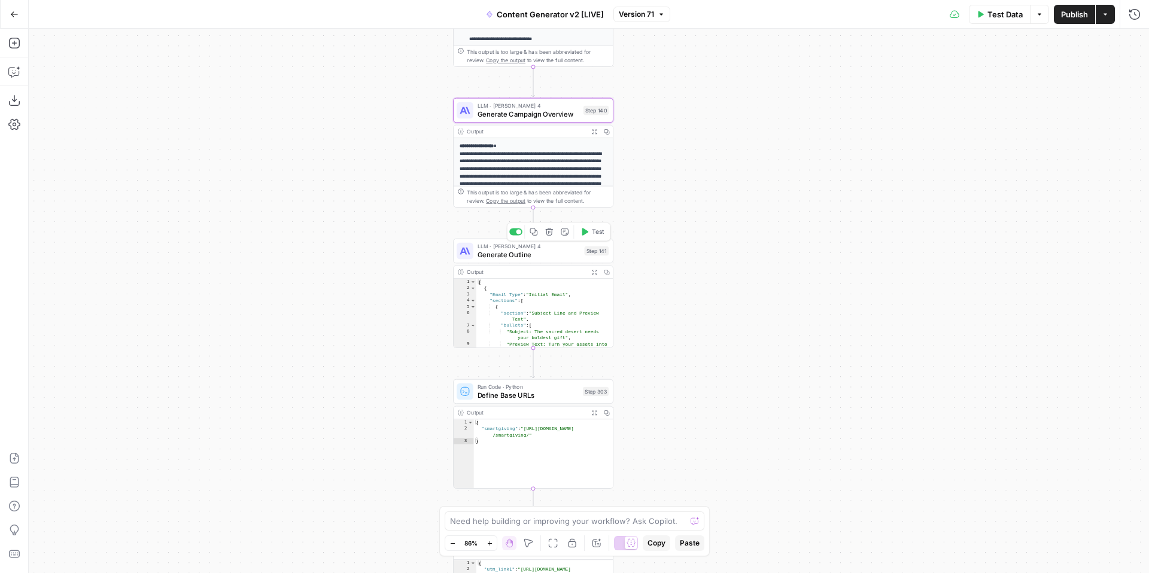
click at [503, 257] on span "Generate Outline" at bounding box center [528, 254] width 103 height 10
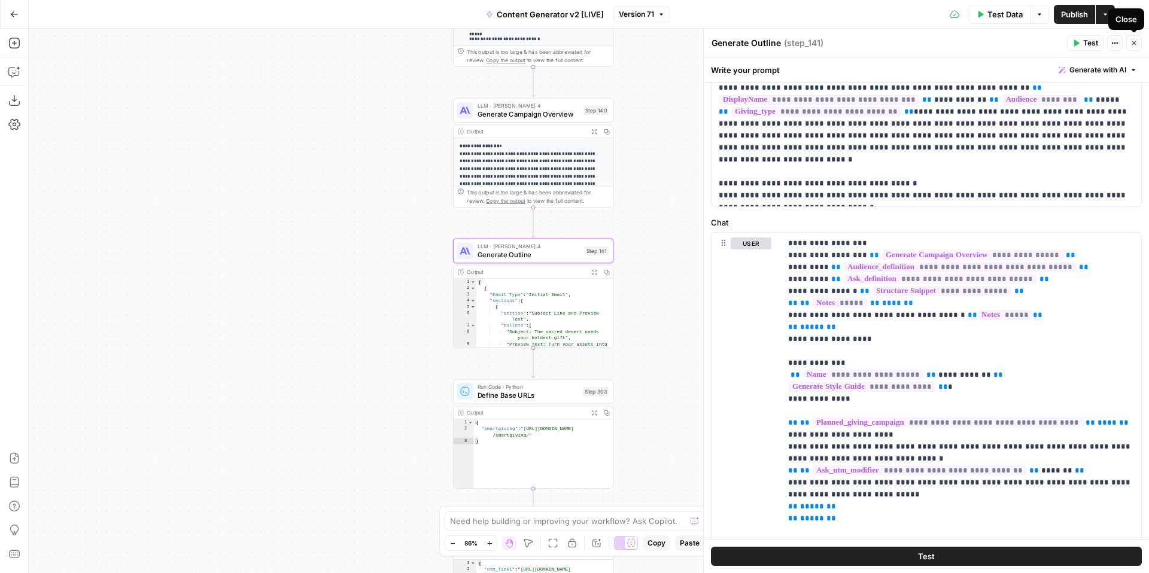
click at [1138, 44] on button "Close" at bounding box center [1134, 43] width 16 height 16
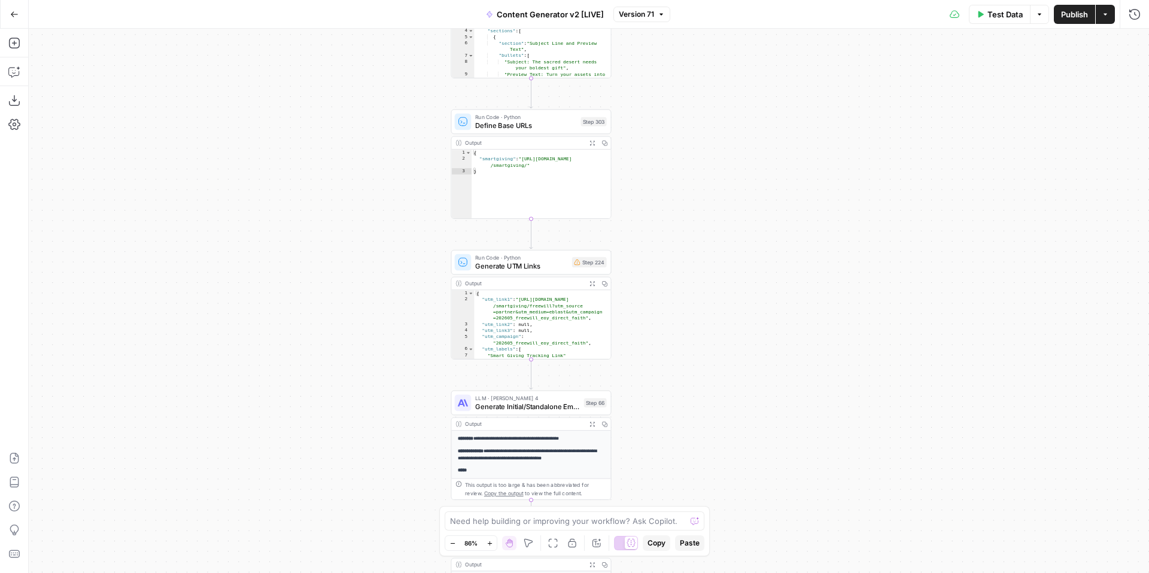
click at [510, 266] on span "Generate UTM Links" at bounding box center [521, 266] width 93 height 10
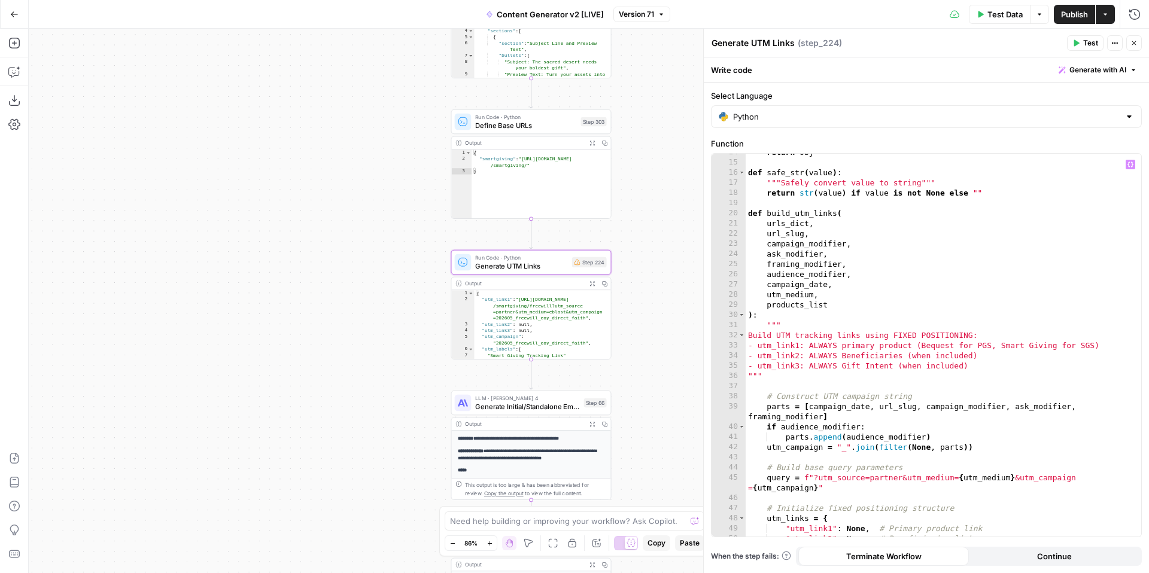
scroll to position [150, 0]
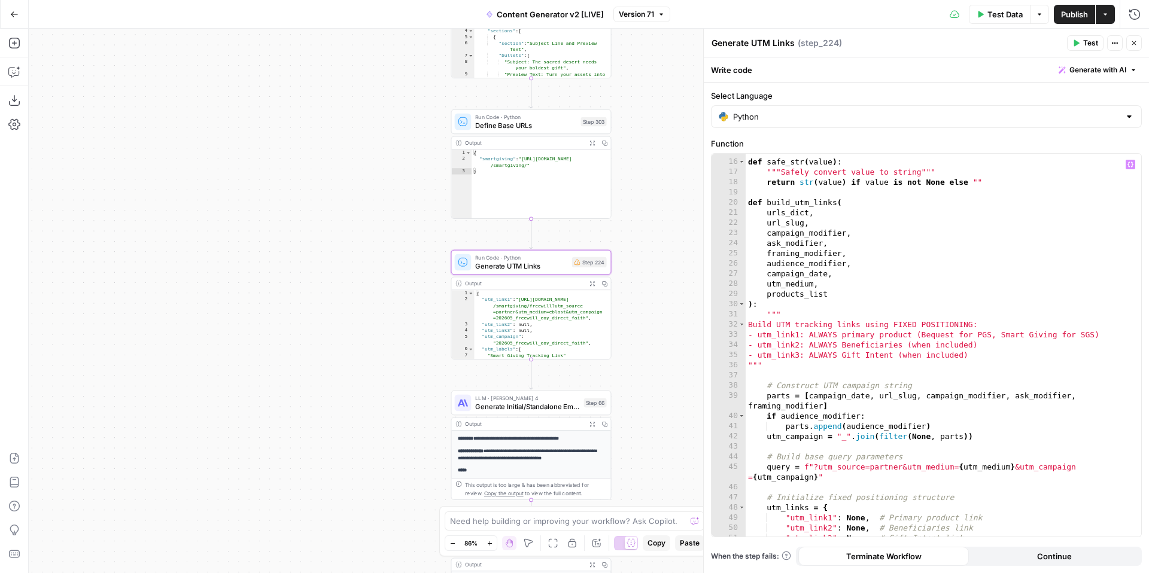
click at [795, 221] on div "def safe_str ( value ) : """Safely convert value to string""" return str ( valu…" at bounding box center [942, 348] width 395 height 403
click at [795, 231] on div "def safe_str ( value ) : """Safely convert value to string""" return str ( valu…" at bounding box center [942, 348] width 395 height 403
click at [795, 239] on div "def safe_str ( value ) : """Safely convert value to string""" return str ( valu…" at bounding box center [942, 348] width 395 height 403
click at [793, 252] on div "def safe_str ( value ) : """Safely convert value to string""" return str ( valu…" at bounding box center [942, 348] width 395 height 403
click at [793, 266] on div "def safe_str ( value ) : """Safely convert value to string""" return str ( valu…" at bounding box center [942, 348] width 395 height 403
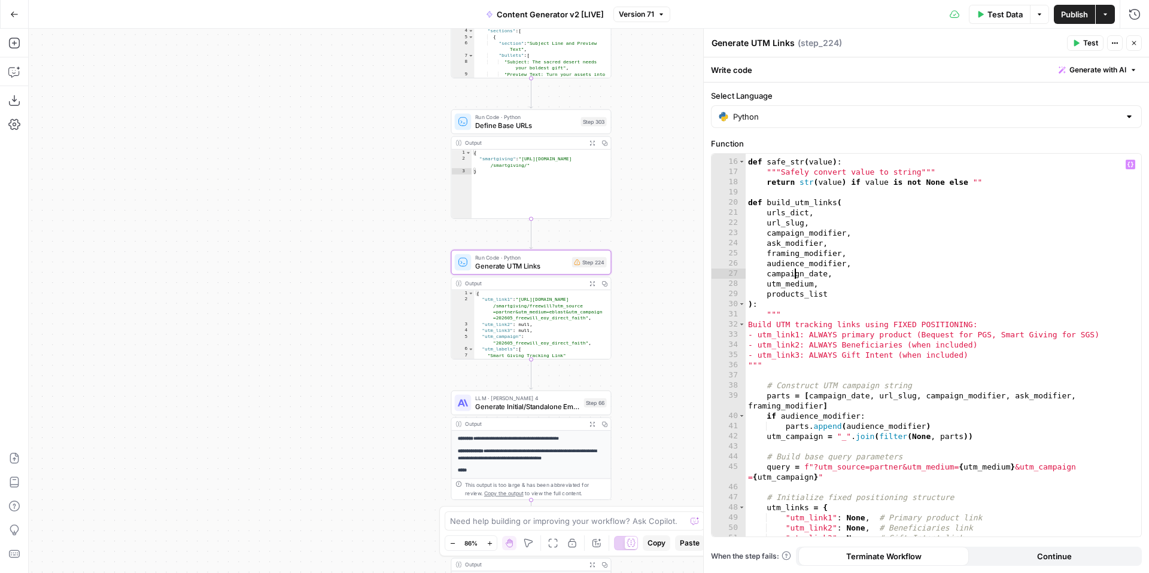
click at [793, 276] on div "def safe_str ( value ) : """Safely convert value to string""" return str ( valu…" at bounding box center [942, 348] width 395 height 403
click at [795, 283] on div "def safe_str ( value ) : """Safely convert value to string""" return str ( valu…" at bounding box center [942, 348] width 395 height 403
click at [795, 296] on div "def safe_str ( value ) : """Safely convert value to string""" return str ( valu…" at bounding box center [942, 348] width 395 height 403
type textarea "**********"
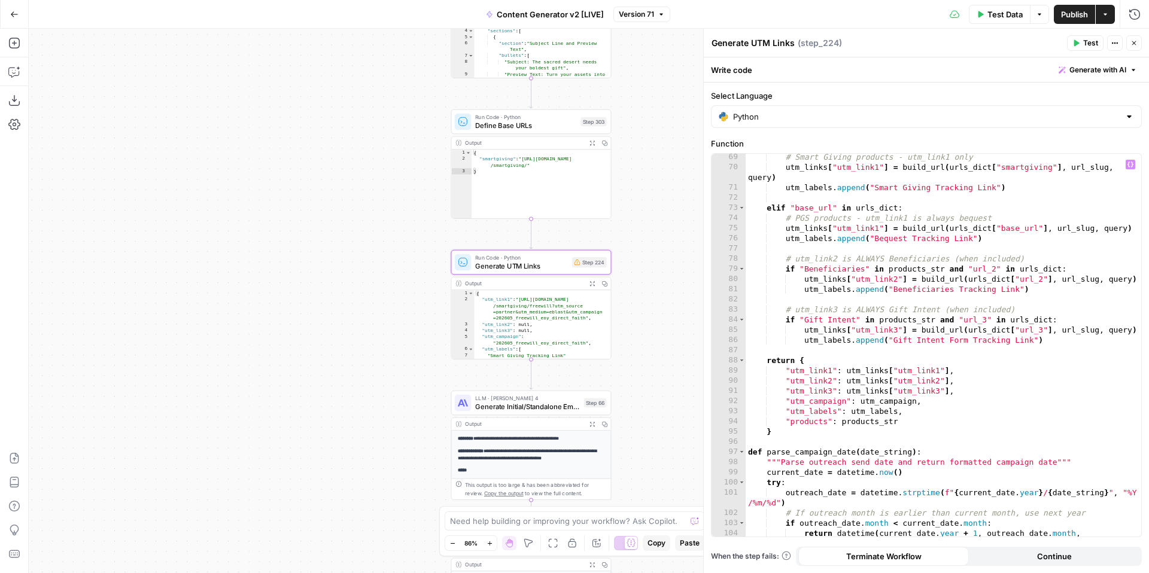
scroll to position [716, 0]
click at [1137, 45] on icon "button" at bounding box center [1133, 42] width 7 height 7
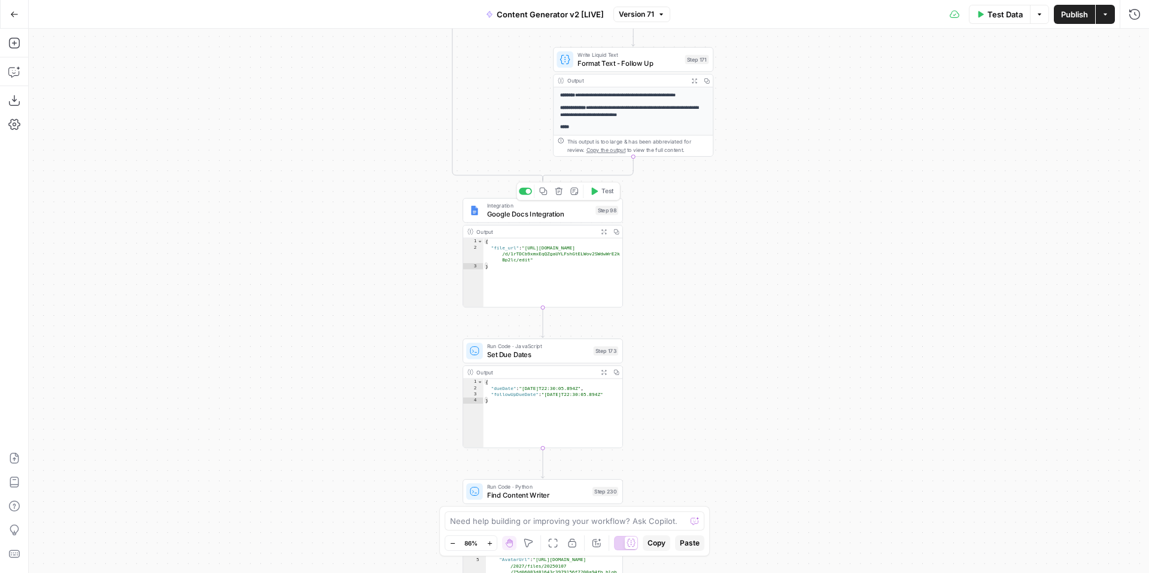
click at [535, 217] on span "Google Docs Integration" at bounding box center [539, 214] width 105 height 10
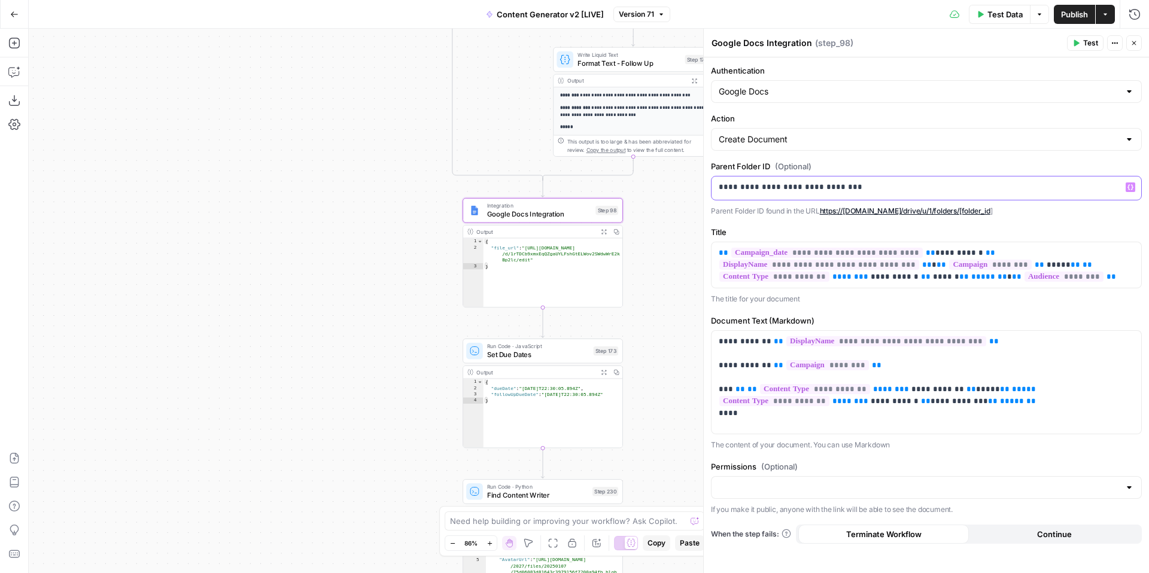
click at [884, 187] on p "**********" at bounding box center [926, 187] width 415 height 12
click at [885, 155] on div "**********" at bounding box center [926, 315] width 445 height 516
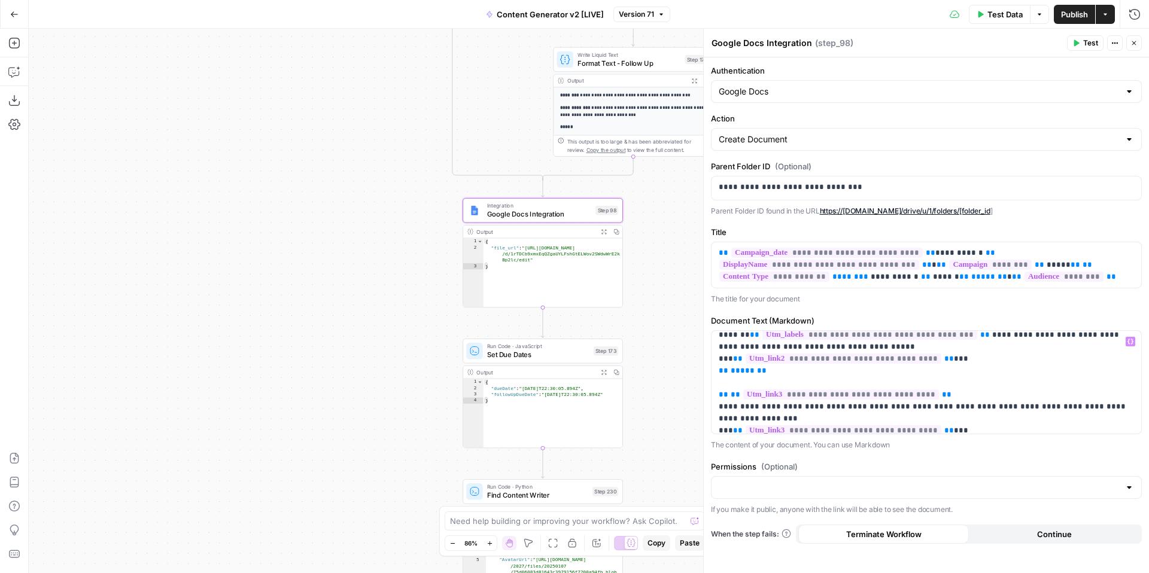
scroll to position [564, 0]
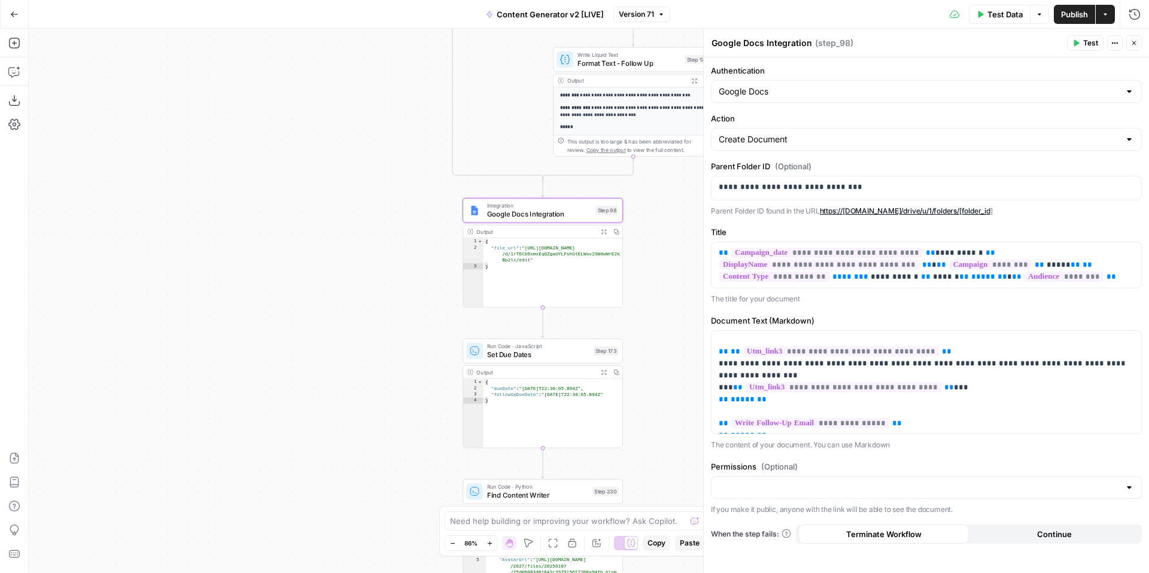
click at [1139, 44] on button "Close" at bounding box center [1134, 43] width 16 height 16
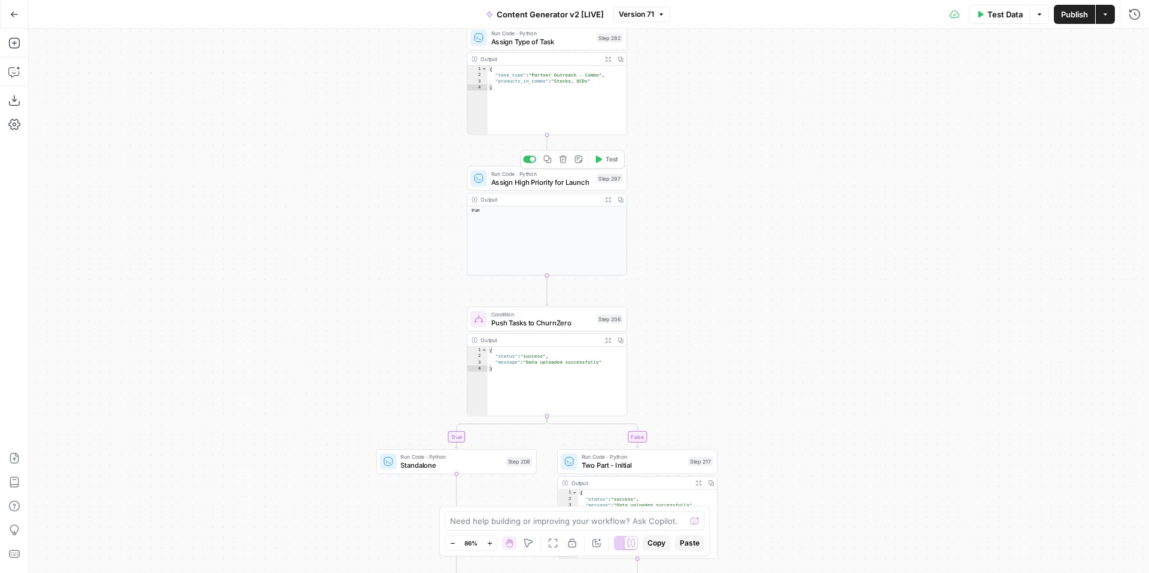
click at [524, 184] on span "Assign High Priority for Launch" at bounding box center [541, 182] width 101 height 10
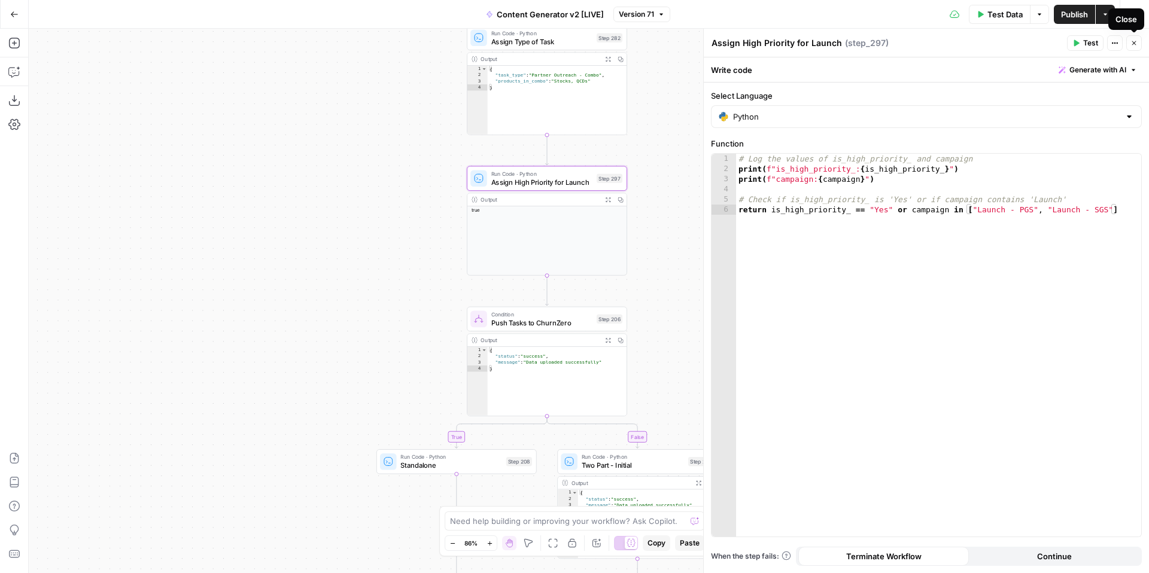
click at [1136, 47] on button "Close" at bounding box center [1134, 43] width 16 height 16
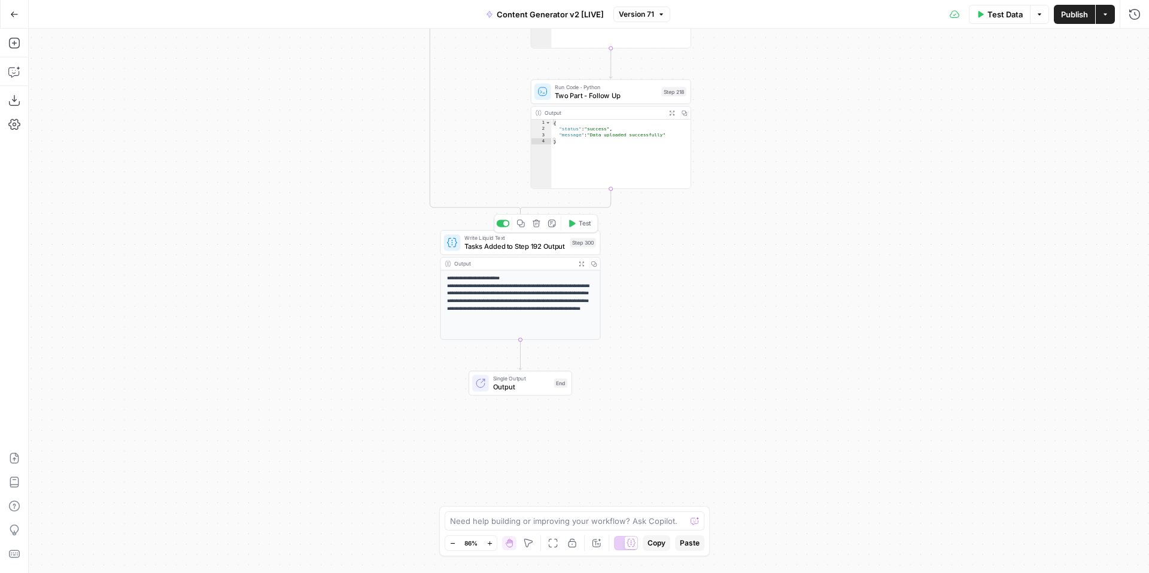
click at [501, 249] on span "Tasks Added to Step 192 Output" at bounding box center [514, 246] width 101 height 10
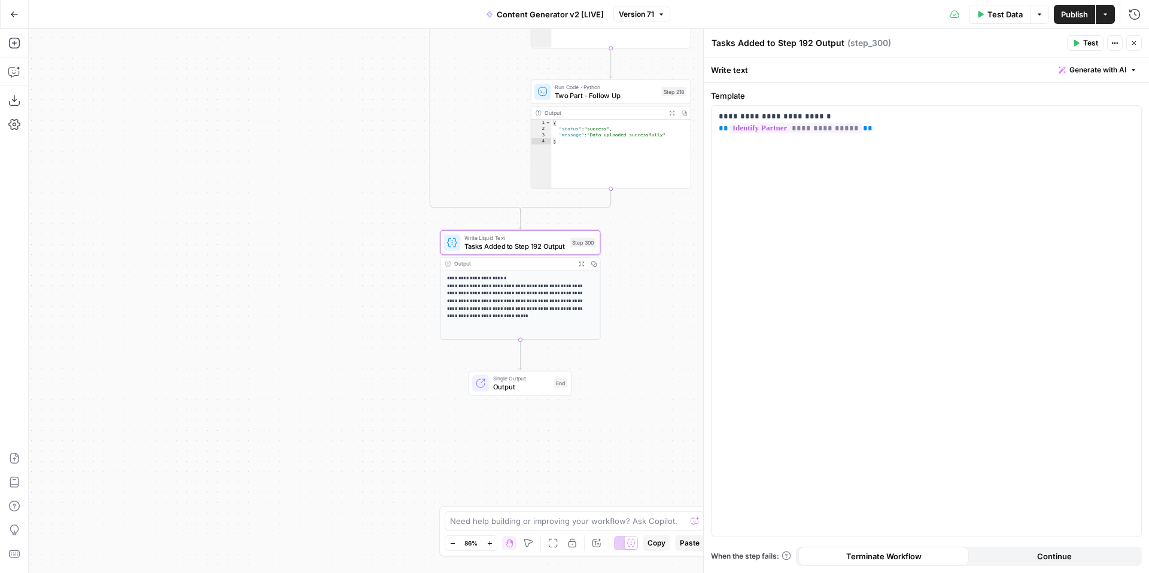
click at [1133, 48] on button "Close" at bounding box center [1134, 43] width 16 height 16
